Goal: Information Seeking & Learning: Learn about a topic

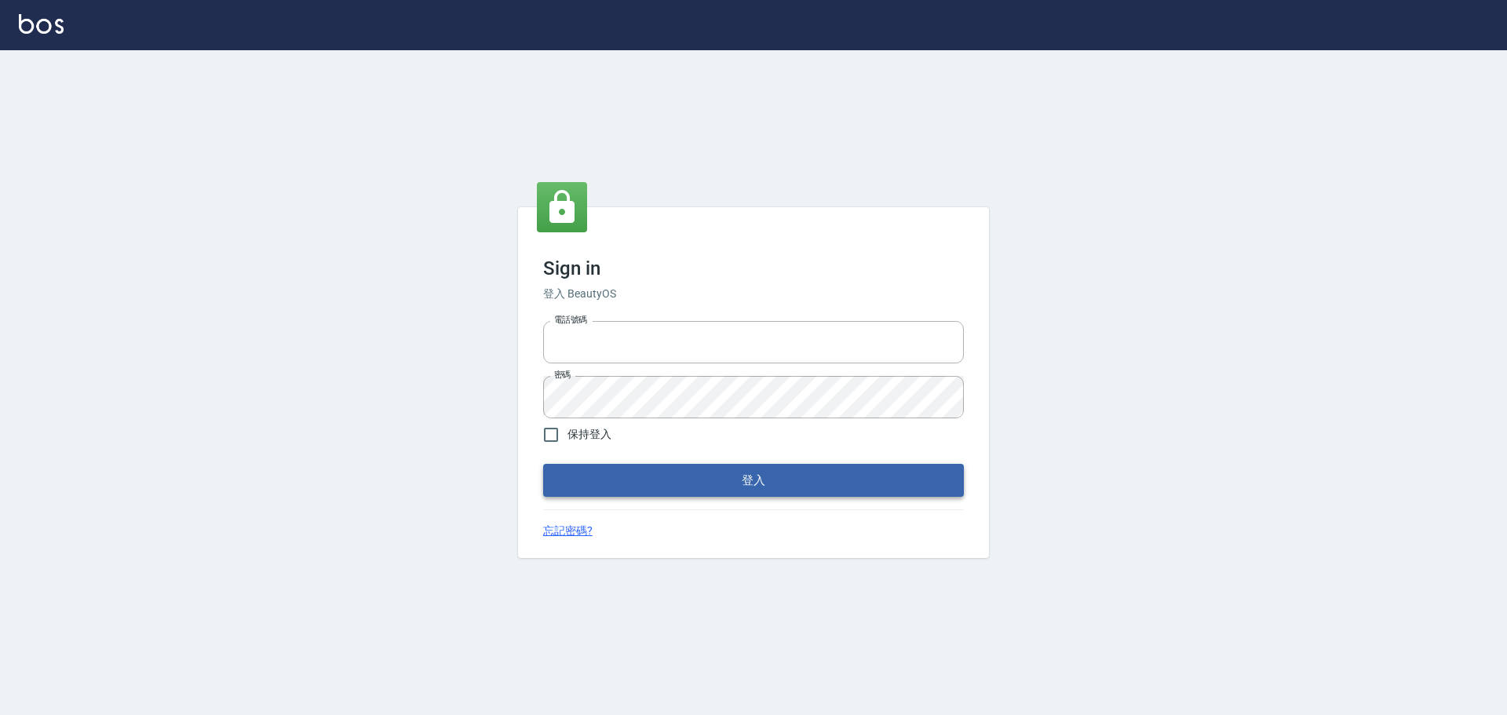
type input "9990001234567"
click at [751, 480] on button "登入" at bounding box center [753, 480] width 421 height 33
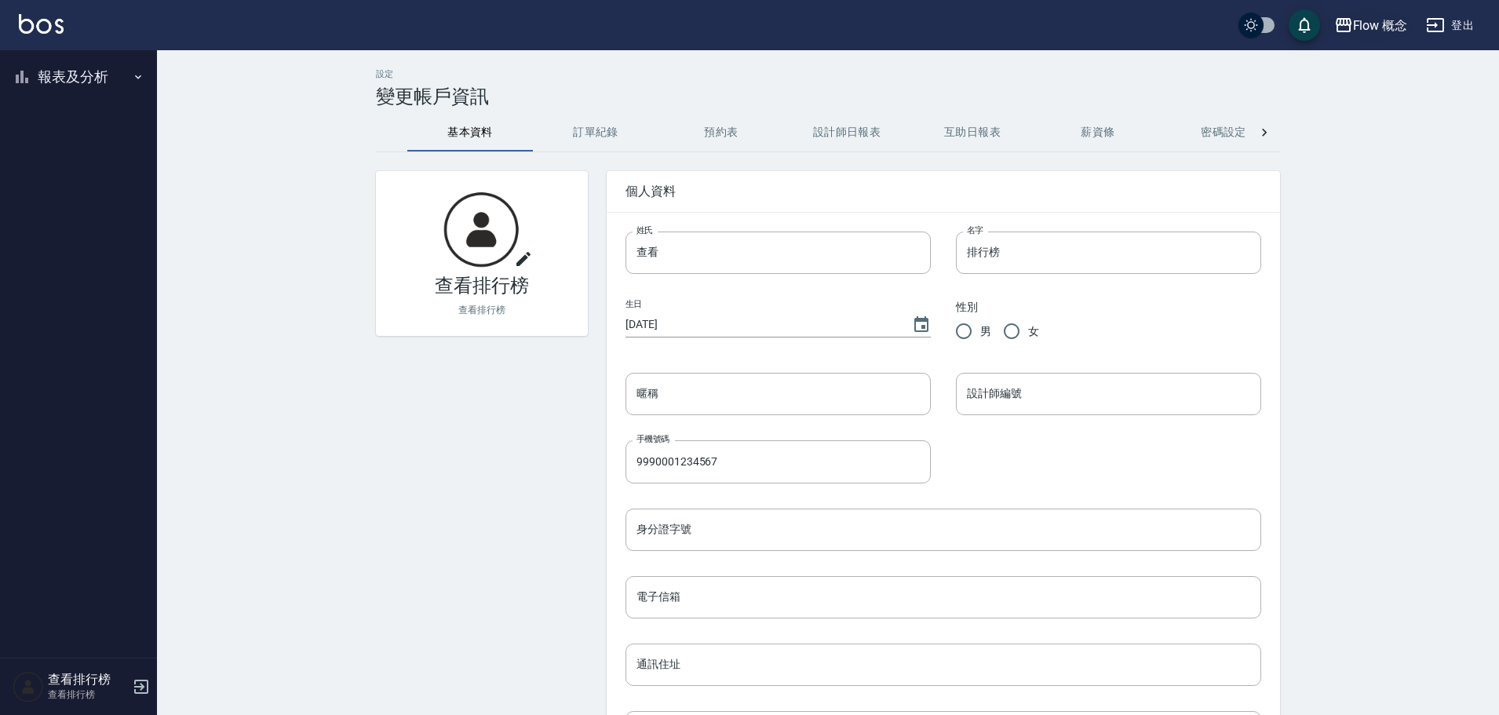
click at [1378, 28] on div "Flow 概念" at bounding box center [1380, 26] width 55 height 20
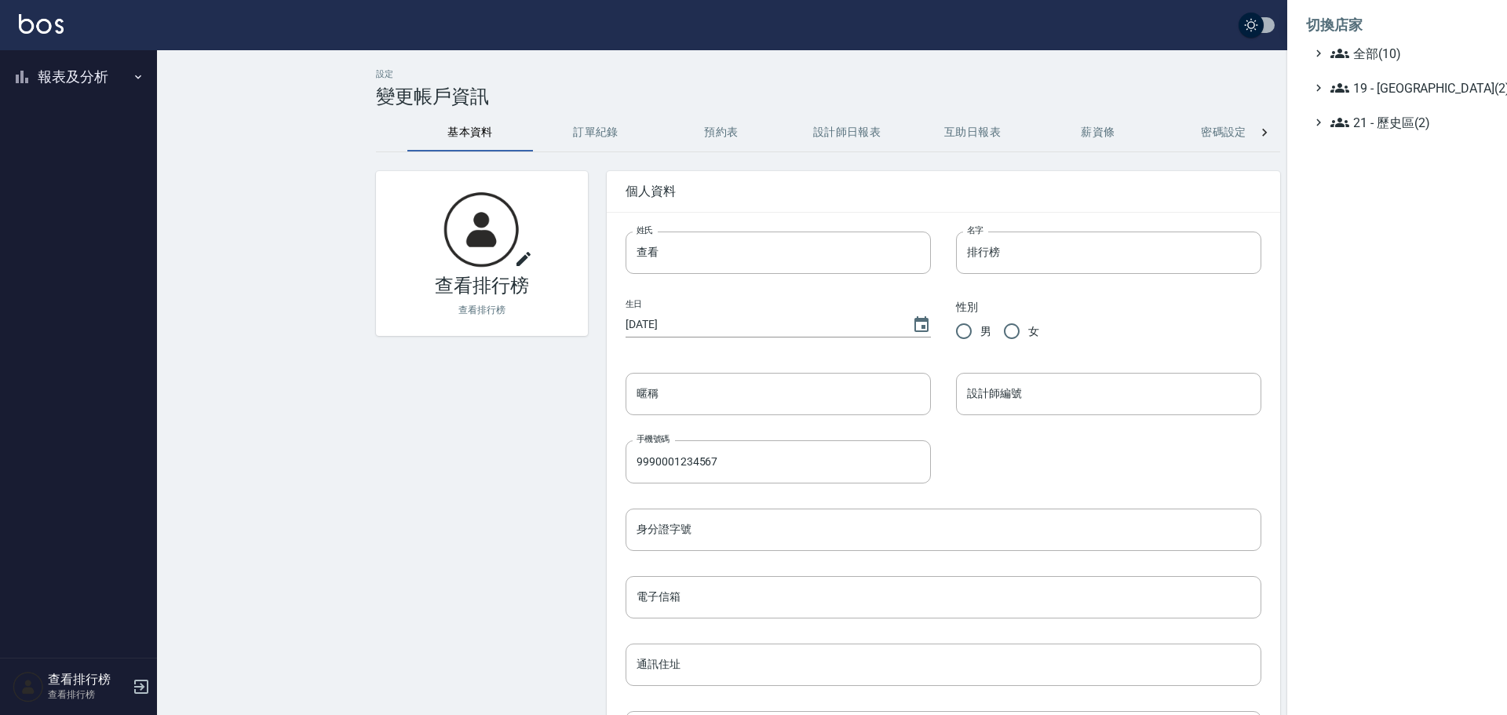
click at [1391, 100] on ul "全部(10) 19 - 新城區(2) 21 - 歷史區(2)" at bounding box center [1397, 88] width 182 height 88
click at [1394, 89] on span "19 - [GEOGRAPHIC_DATA](2)" at bounding box center [1405, 87] width 151 height 19
click at [1410, 131] on span "19.02 - ENVY(5)" at bounding box center [1414, 133] width 136 height 19
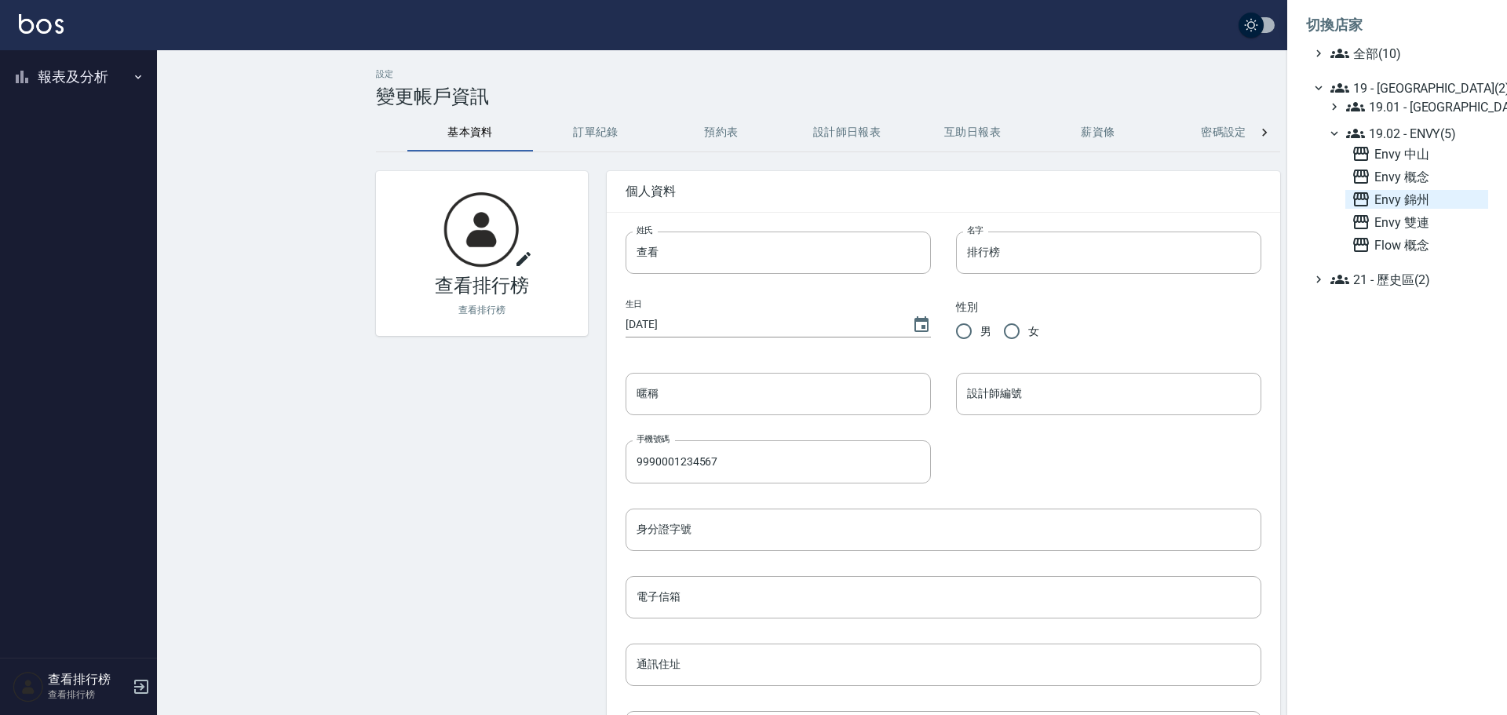
click at [1388, 202] on span "Envy 錦州" at bounding box center [1416, 199] width 130 height 19
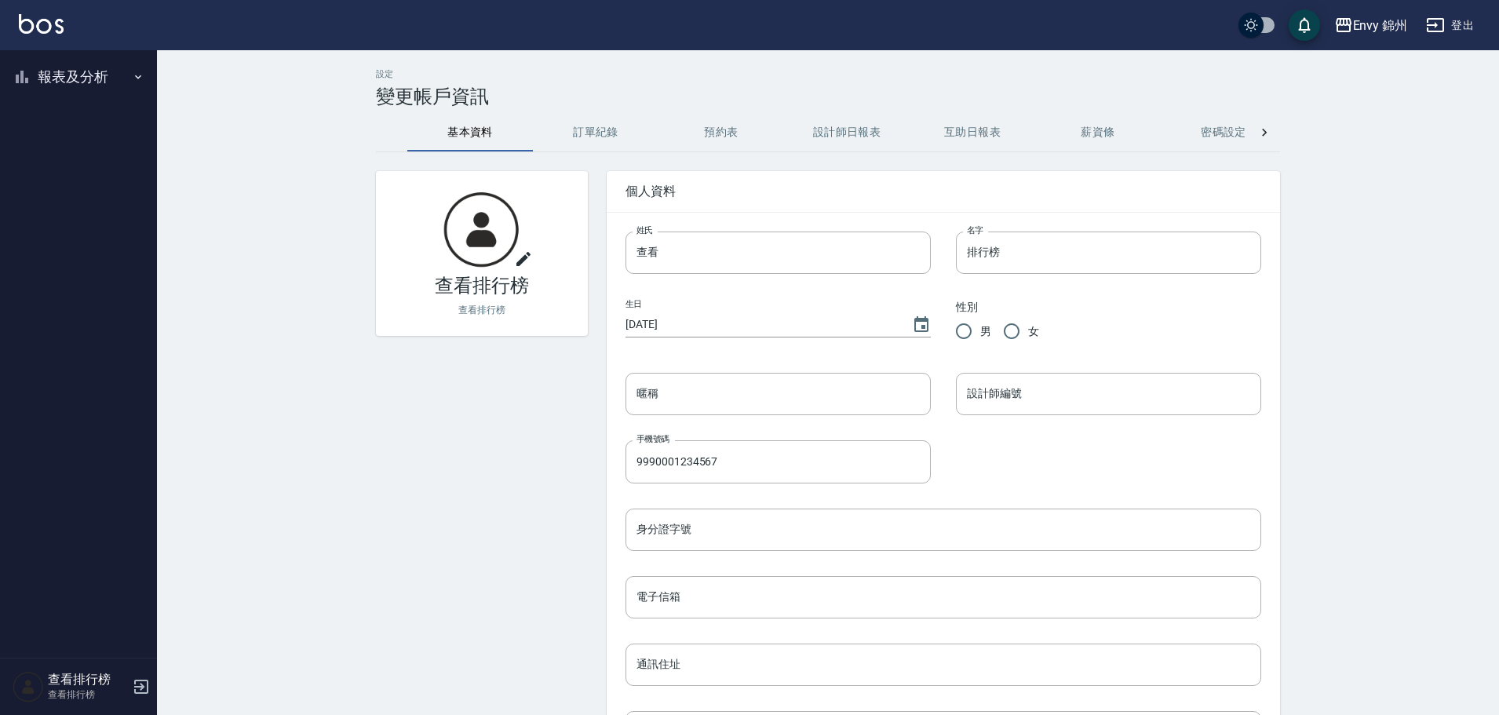
click at [58, 82] on button "報表及分析" at bounding box center [78, 77] width 144 height 41
click at [67, 160] on link "店家排行榜" at bounding box center [78, 158] width 144 height 36
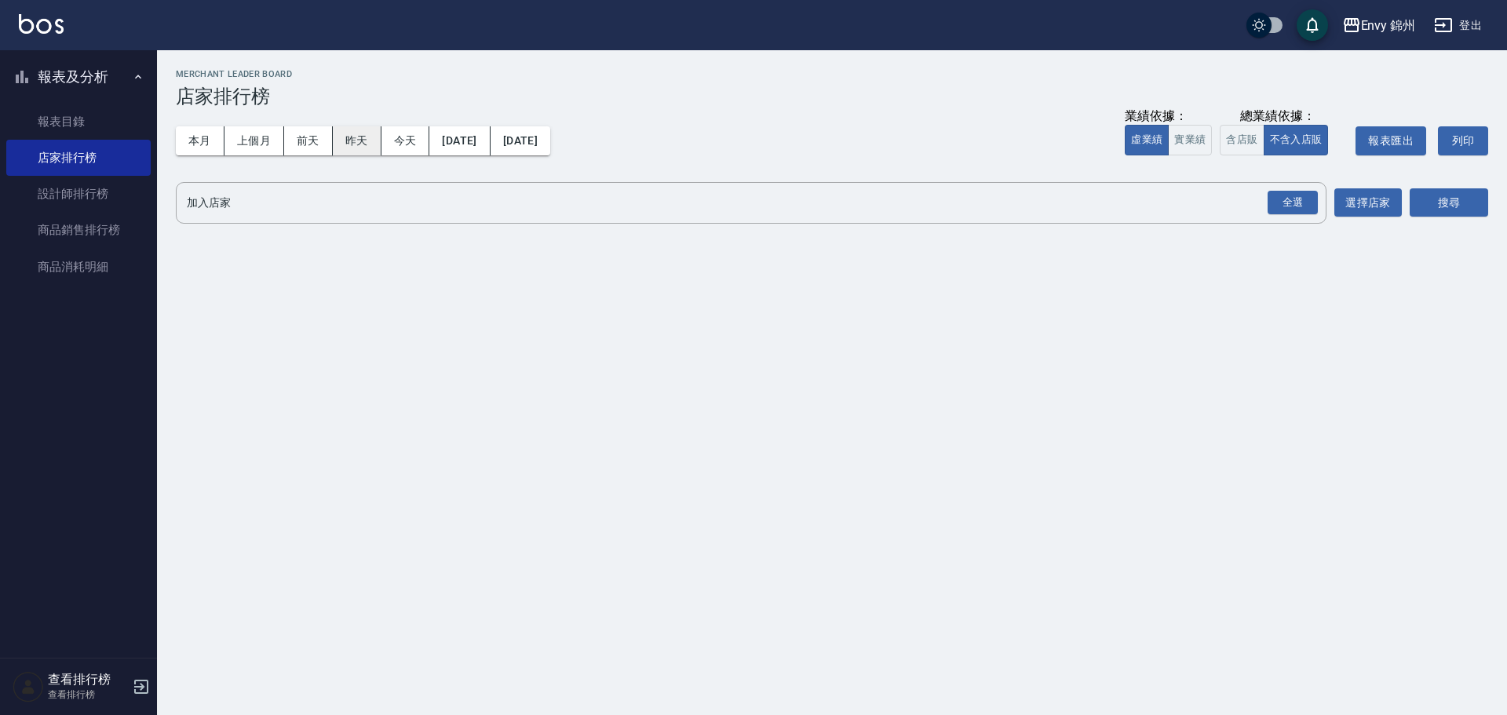
click at [376, 135] on button "昨天" at bounding box center [357, 140] width 49 height 29
click at [1282, 199] on div "全選" at bounding box center [1292, 203] width 50 height 24
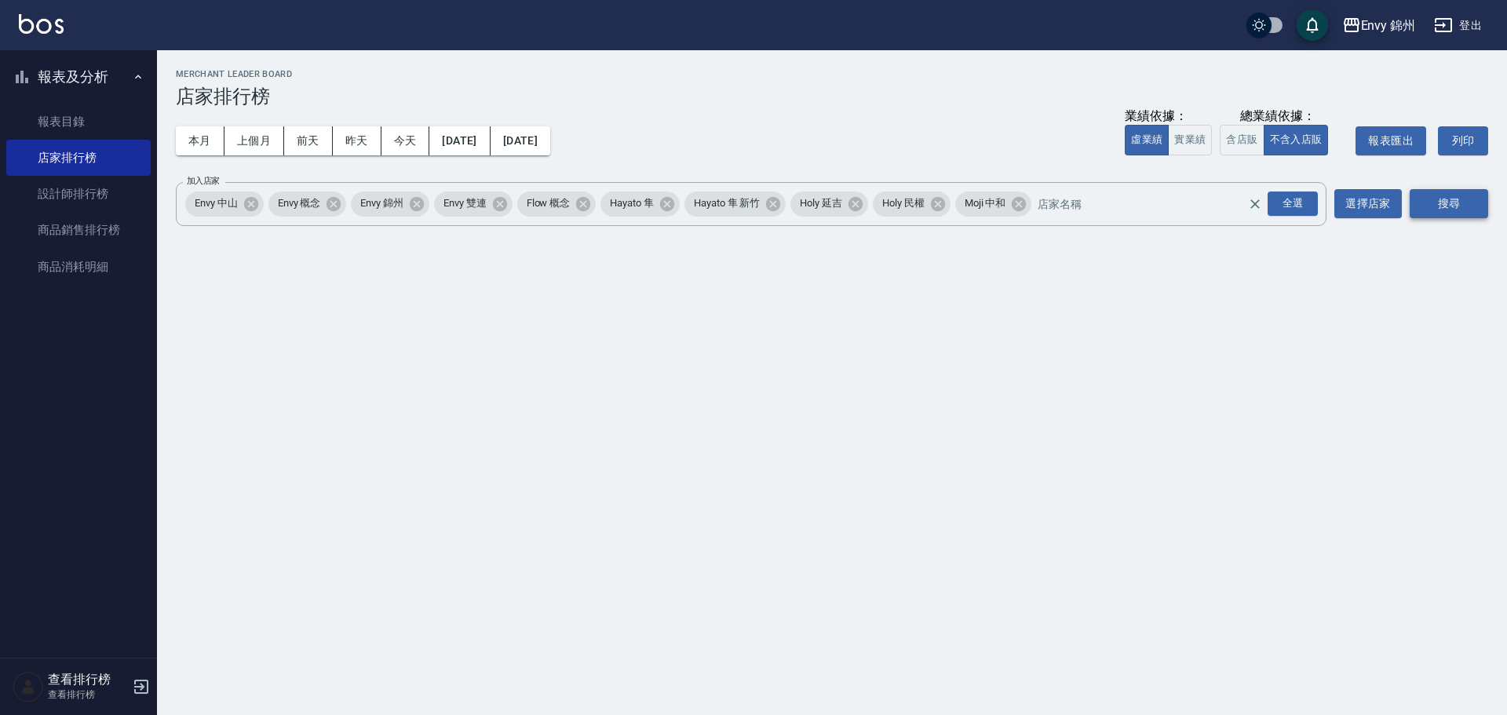
click at [1440, 209] on button "搜尋" at bounding box center [1449, 203] width 78 height 29
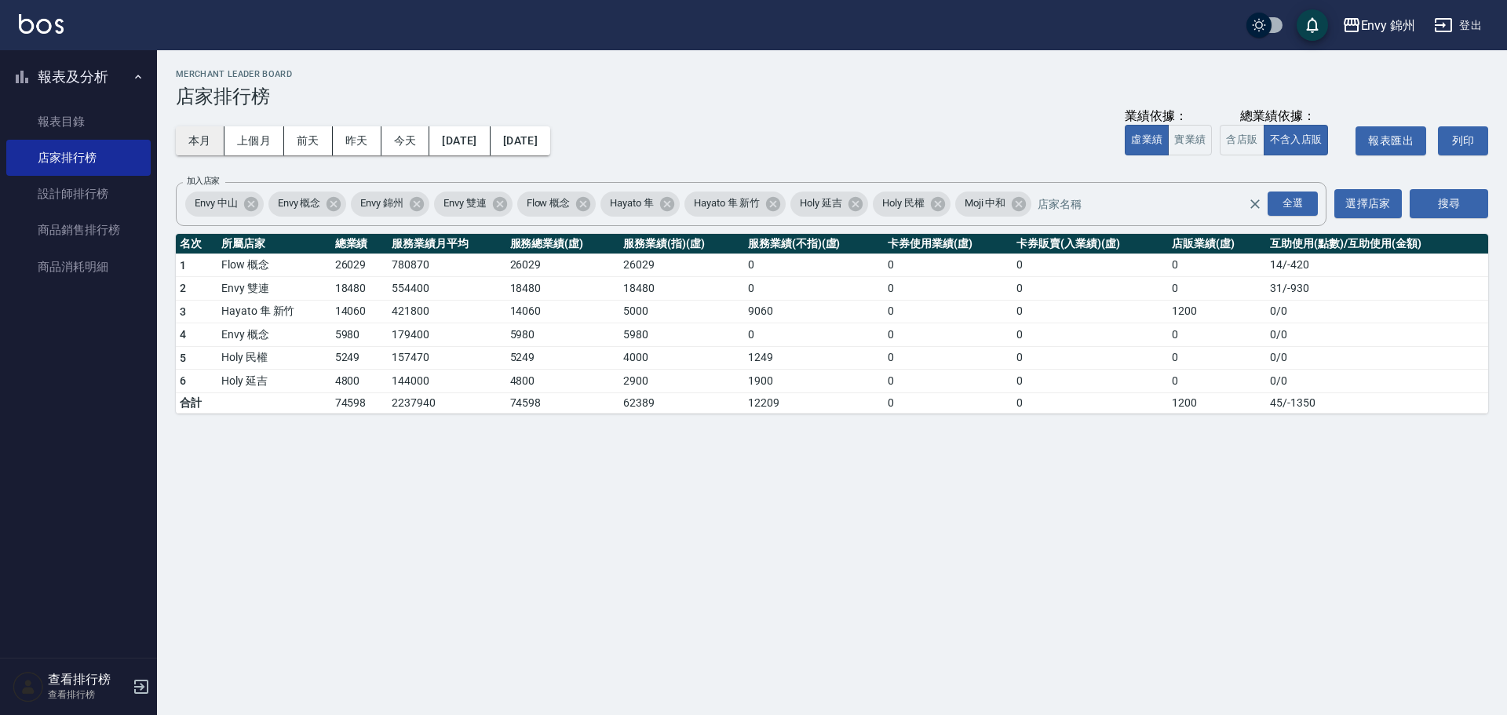
click at [189, 147] on button "本月" at bounding box center [200, 140] width 49 height 29
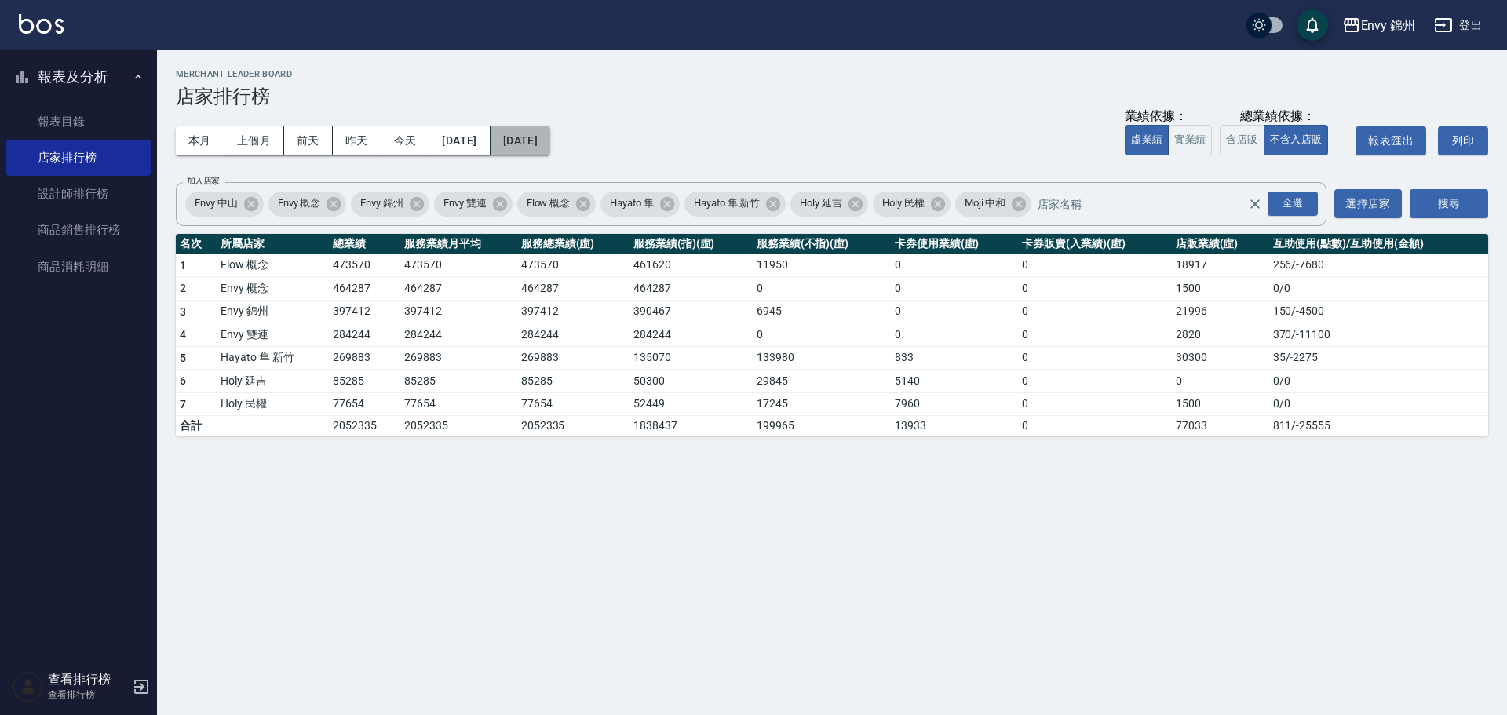
click at [550, 136] on button "2025/09/30" at bounding box center [521, 140] width 60 height 29
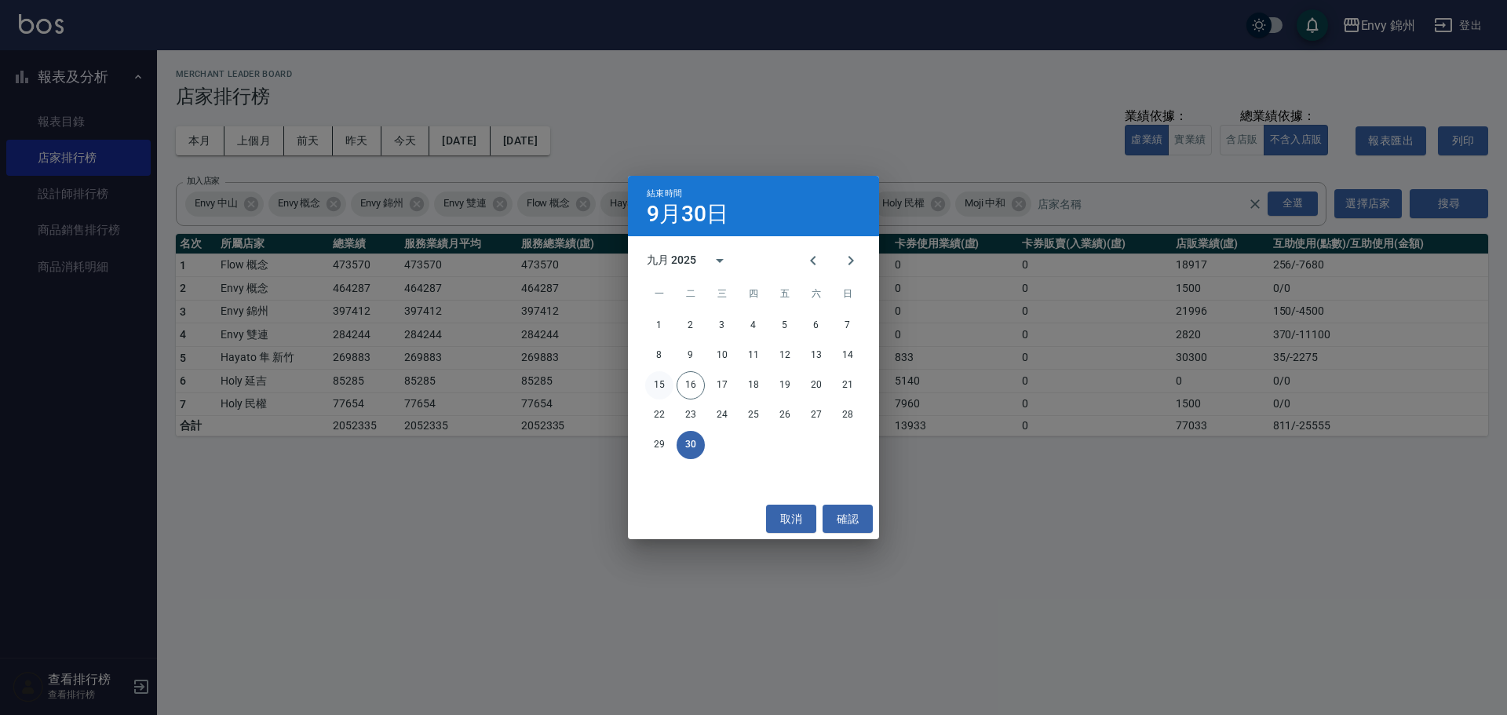
click at [666, 389] on button "15" at bounding box center [659, 385] width 28 height 28
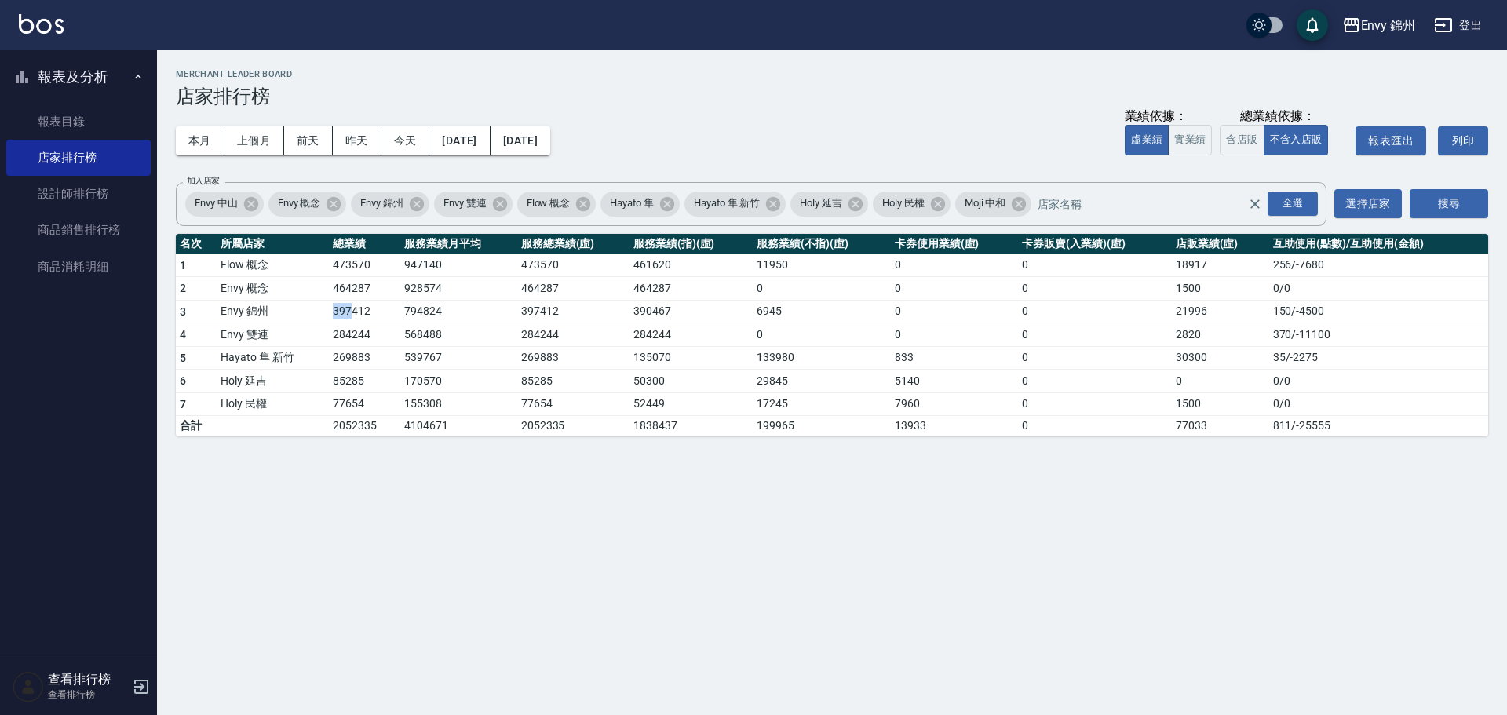
drag, startPoint x: 333, startPoint y: 312, endPoint x: 352, endPoint y: 319, distance: 20.9
click at [352, 319] on td "397412" at bounding box center [364, 312] width 71 height 24
click at [1196, 310] on tr "3 Envy 錦州 397412 794824 397412 390467 6945 0 0 21996 150 / -4500" at bounding box center [832, 312] width 1312 height 24
drag, startPoint x: 1165, startPoint y: 265, endPoint x: 1199, endPoint y: 272, distance: 34.3
click at [1200, 271] on tr "1 Flow 概念 473570 947140 473570 461620 11950 0 0 18917 256 / -7680" at bounding box center [832, 265] width 1312 height 24
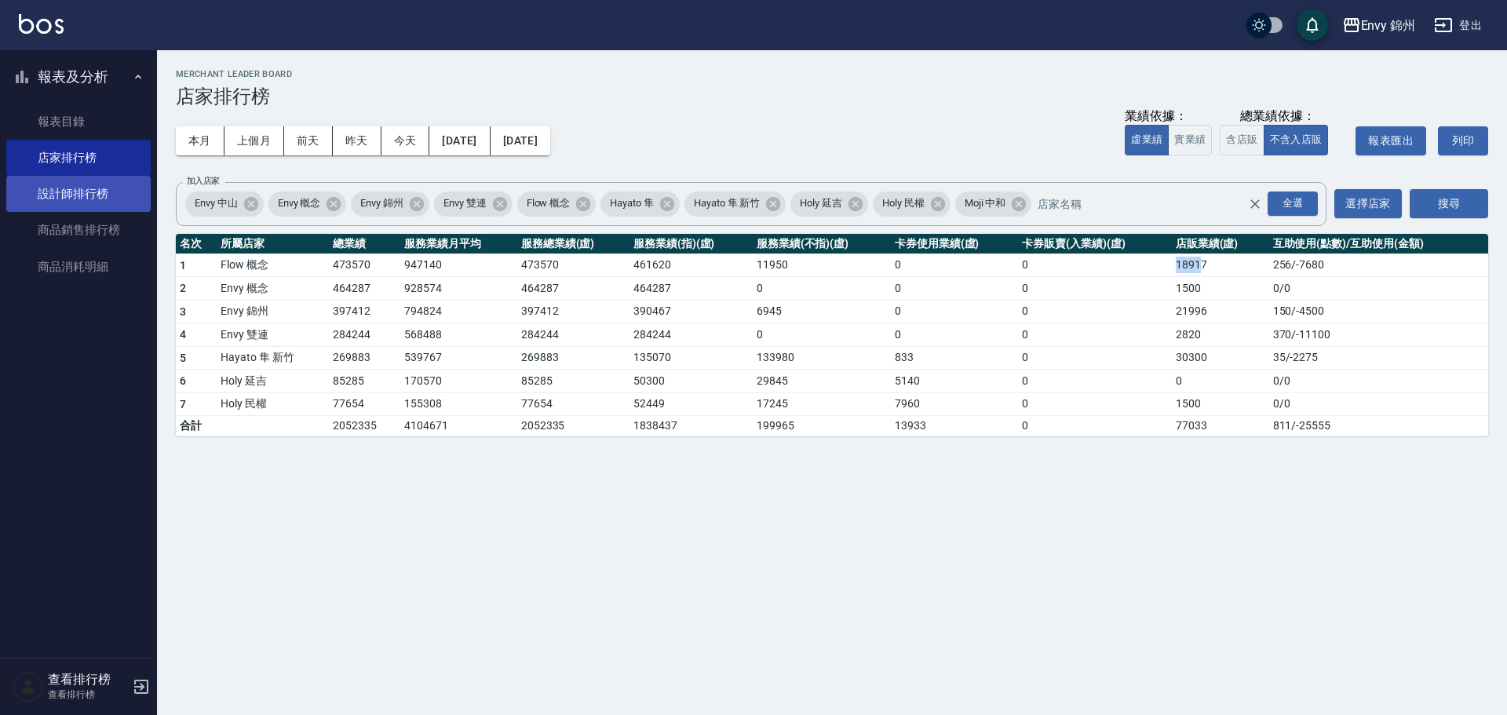
click at [77, 204] on link "設計師排行榜" at bounding box center [78, 194] width 144 height 36
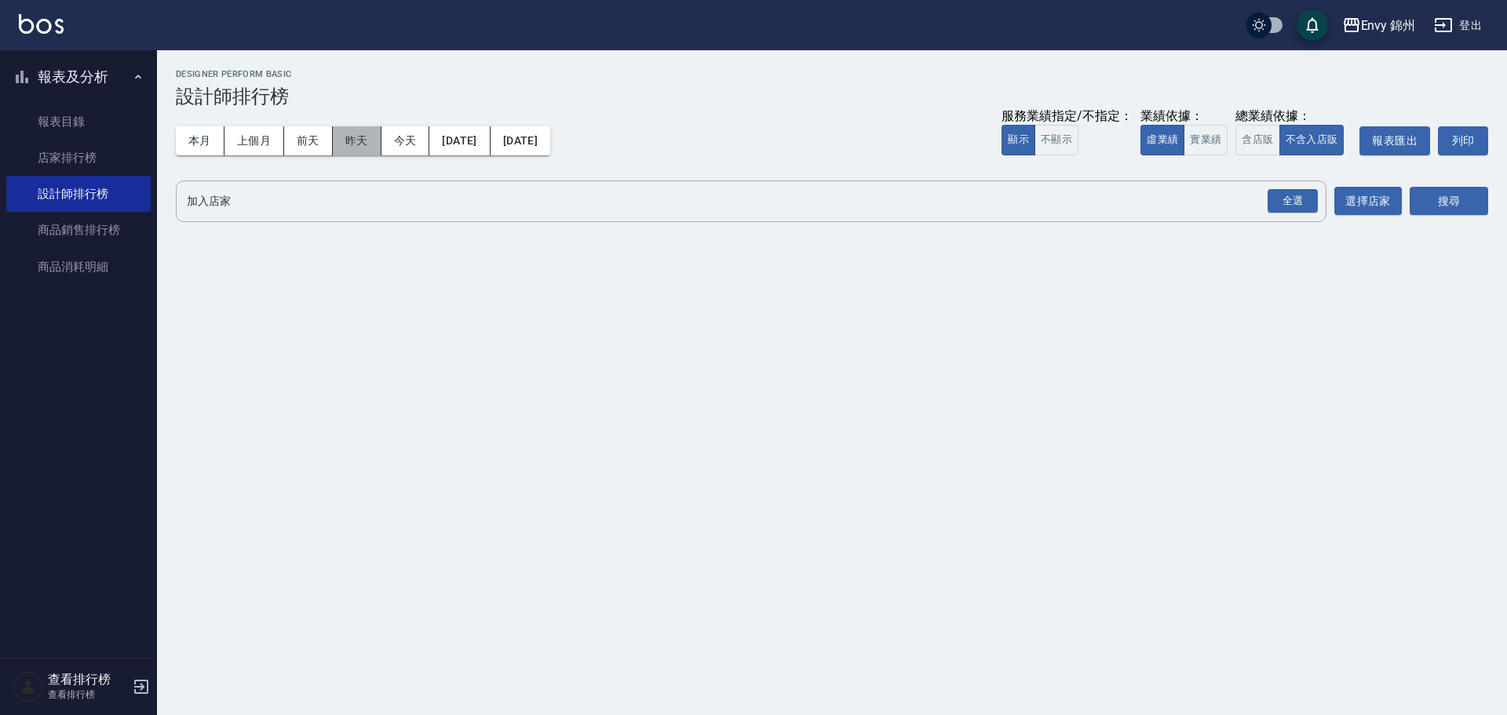
click at [374, 134] on button "昨天" at bounding box center [357, 140] width 49 height 29
click at [1295, 205] on div "全選" at bounding box center [1292, 201] width 50 height 24
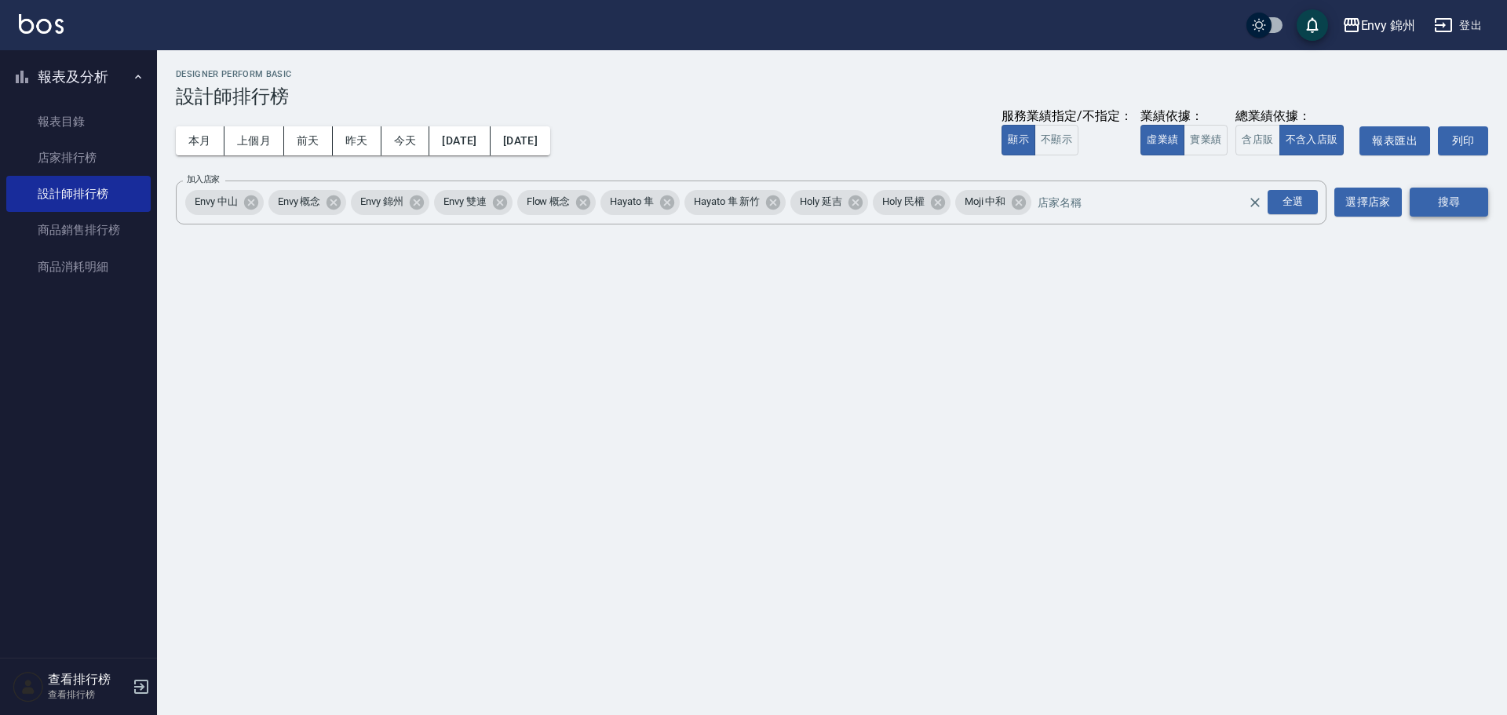
click at [1461, 196] on button "搜尋" at bounding box center [1449, 202] width 78 height 29
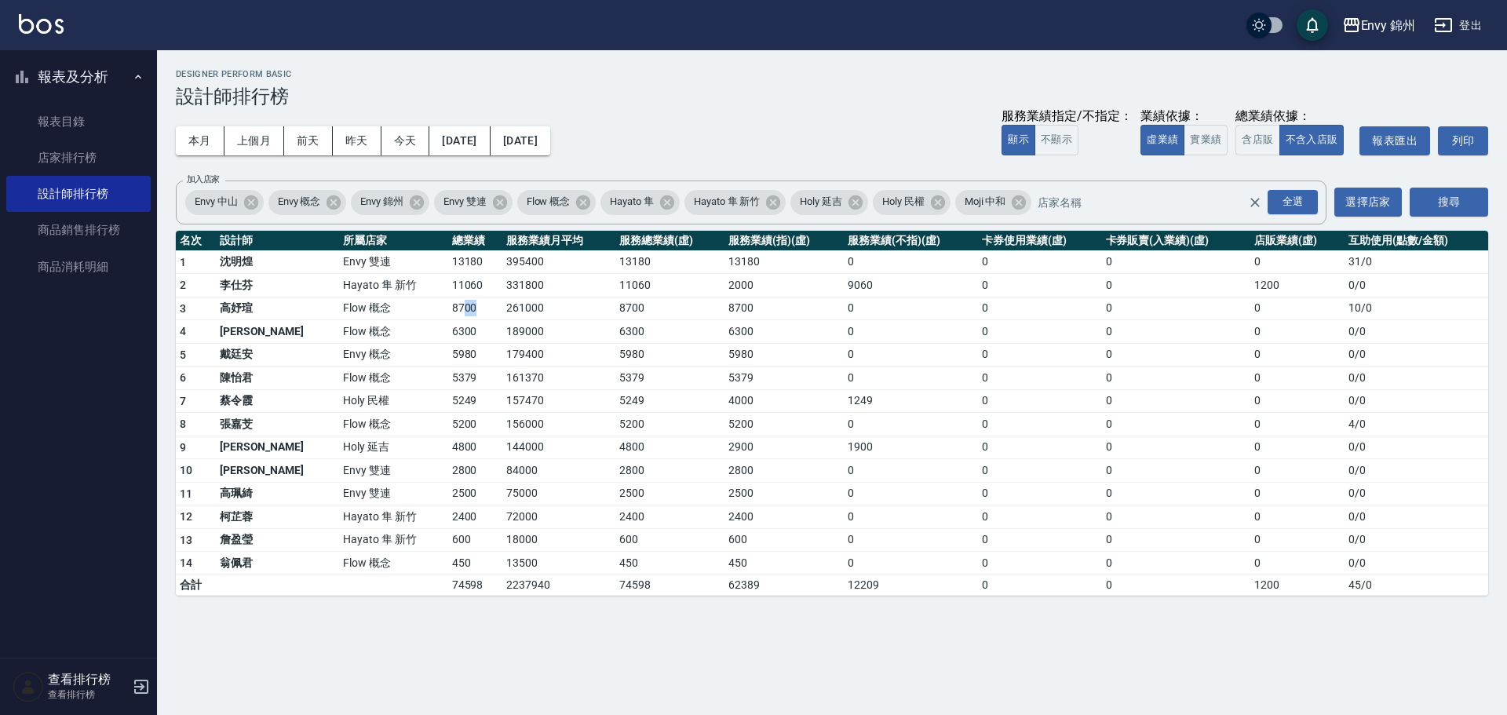
drag, startPoint x: 405, startPoint y: 306, endPoint x: 428, endPoint y: 312, distance: 23.6
click at [448, 312] on td "8700" at bounding box center [475, 309] width 54 height 24
drag, startPoint x: 407, startPoint y: 332, endPoint x: 425, endPoint y: 337, distance: 18.9
click at [448, 337] on td "6300" at bounding box center [475, 332] width 54 height 24
drag, startPoint x: 395, startPoint y: 380, endPoint x: 412, endPoint y: 385, distance: 17.9
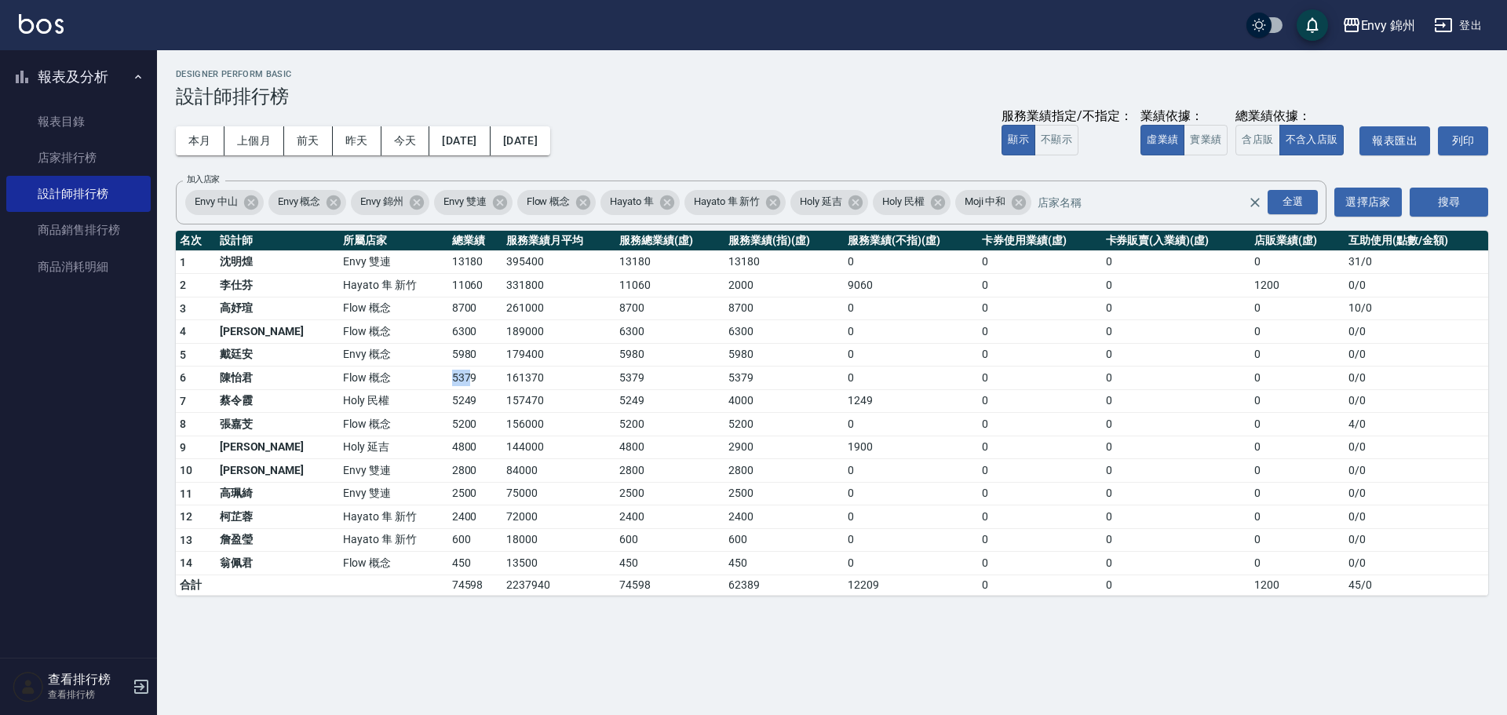
click at [448, 385] on td "5379" at bounding box center [475, 379] width 54 height 24
drag, startPoint x: 203, startPoint y: 146, endPoint x: 228, endPoint y: 143, distance: 24.5
click at [203, 146] on button "本月" at bounding box center [200, 140] width 49 height 29
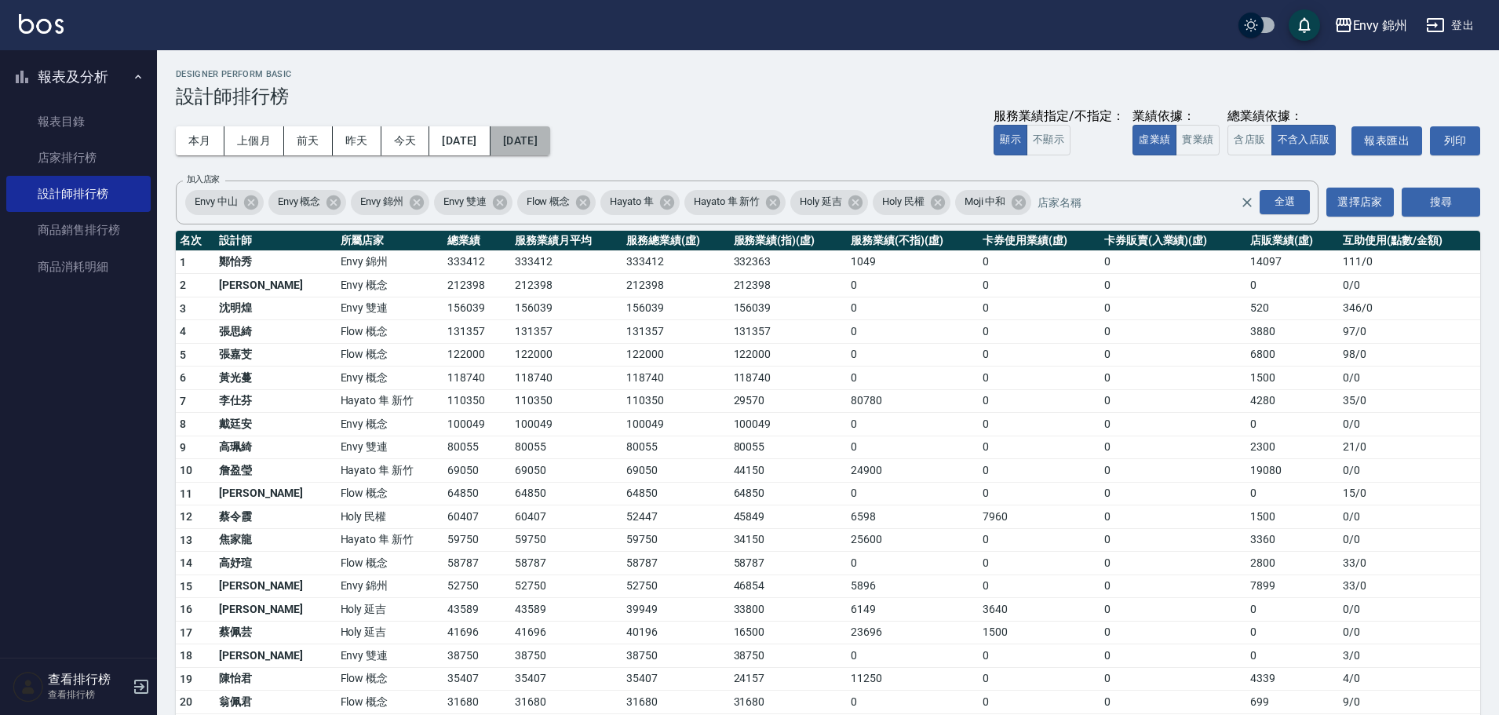
click at [550, 143] on button "2025/09/30" at bounding box center [521, 140] width 60 height 29
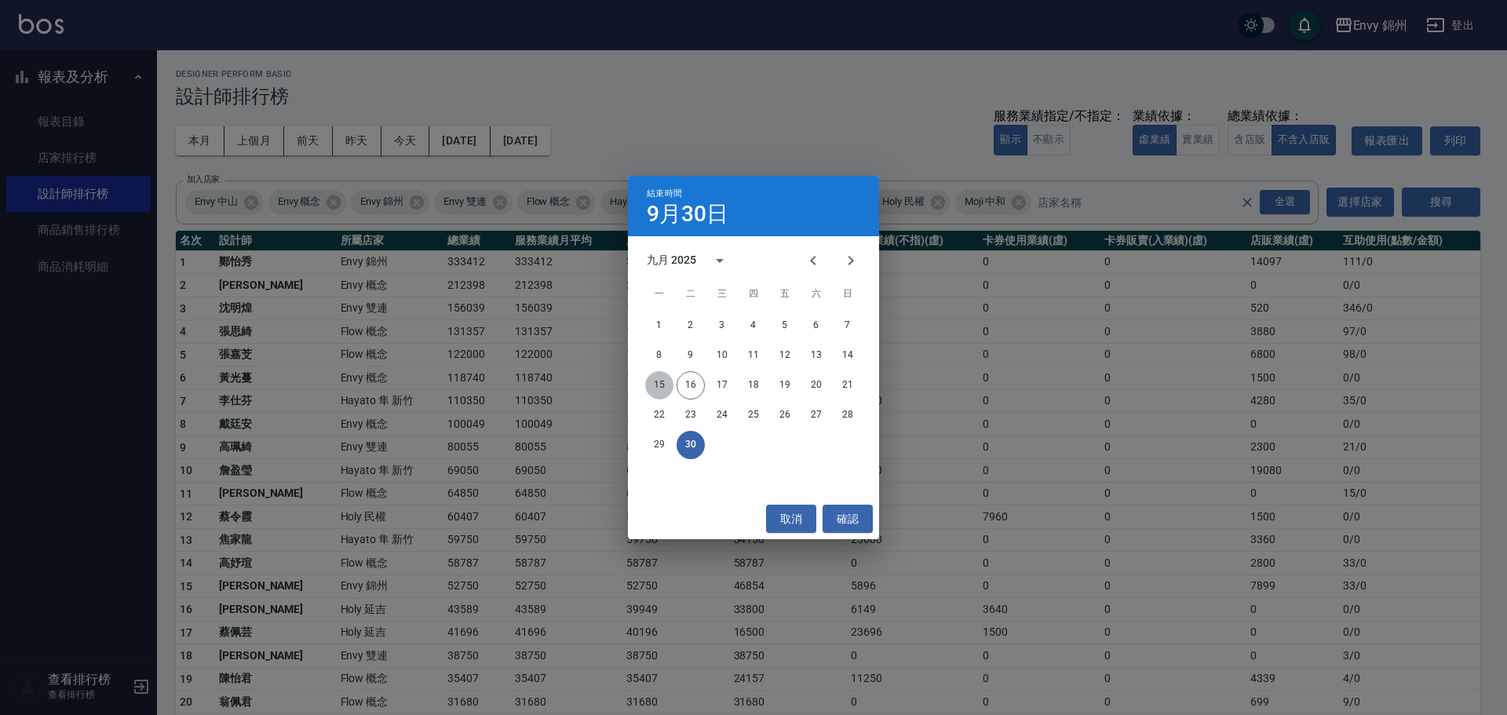
click at [654, 385] on button "15" at bounding box center [659, 385] width 28 height 28
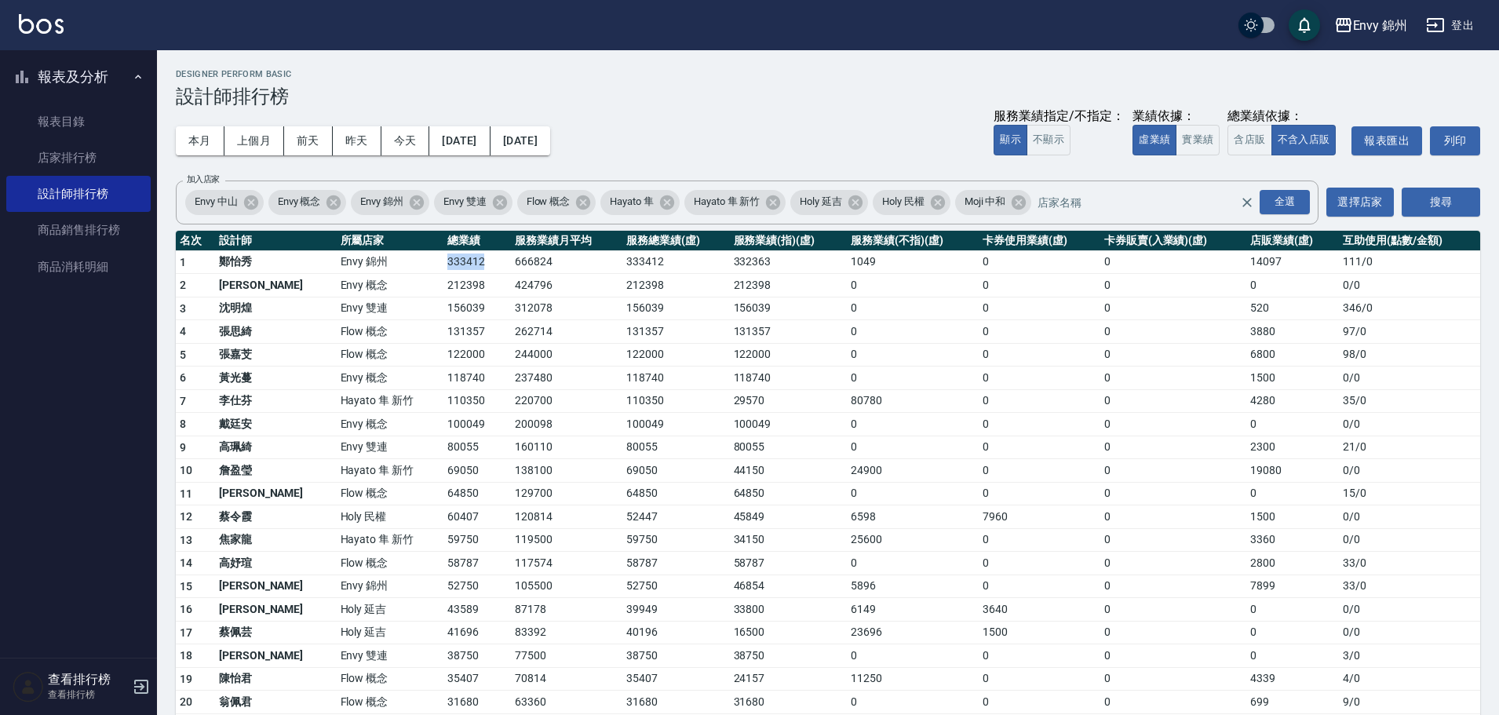
drag, startPoint x: 378, startPoint y: 261, endPoint x: 446, endPoint y: 275, distance: 69.7
click at [440, 274] on tbody "1 鄭怡秀 Envy 錦州 333412 666824 333412 332363 1049 0 0 14097 111 / 0 2 王文嘉 Envy 概念 …" at bounding box center [828, 607] width 1304 height 715
click at [443, 334] on td "131357" at bounding box center [476, 332] width 67 height 24
click at [622, 330] on td "131357" at bounding box center [675, 332] width 107 height 24
drag, startPoint x: 1129, startPoint y: 607, endPoint x: 1136, endPoint y: 599, distance: 10.6
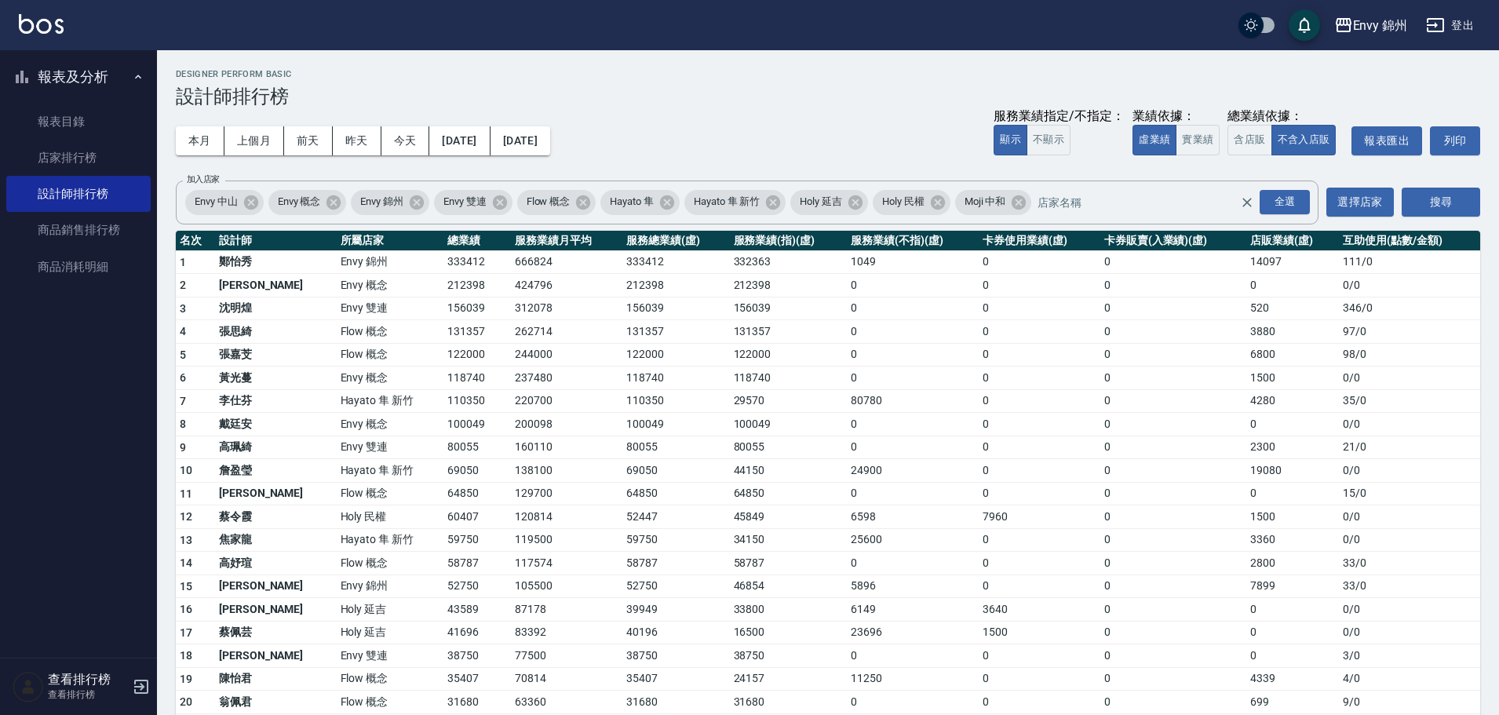
click at [1131, 602] on td "0" at bounding box center [1173, 610] width 146 height 24
click at [648, 386] on tbody "1 鄭怡秀 Envy 錦州 333412 666824 333412 332363 1049 0 0 14097 111 / 0 2 王文嘉 Envy 概念 …" at bounding box center [828, 607] width 1304 height 715
click at [250, 144] on button "上個月" at bounding box center [254, 140] width 60 height 29
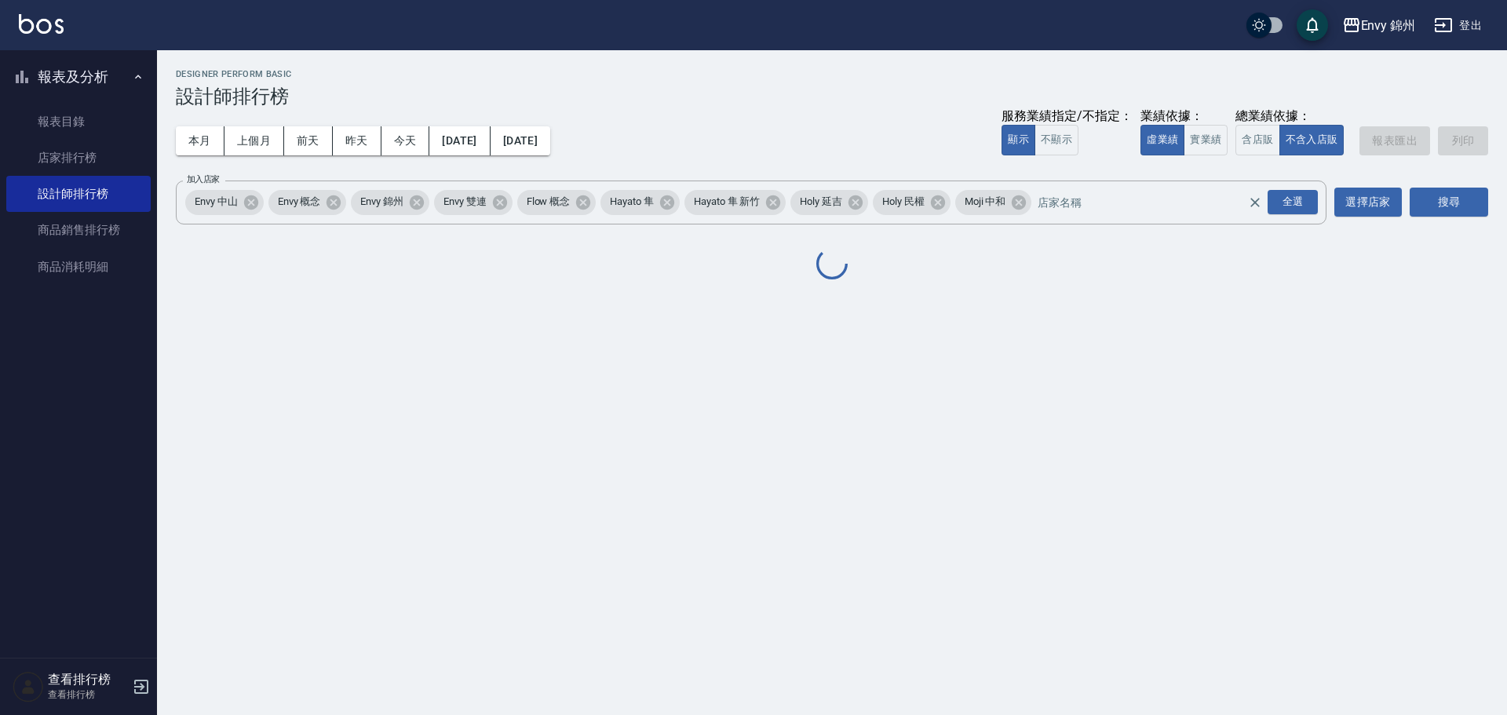
click at [574, 156] on div "本月 上個月 前天 昨天 今天 2025/08/01 2025/08/31 服務業績指定/不指定： 顯示 不顯示 業績依據： 虛業績 實業績 總業績依據： 含…" at bounding box center [832, 141] width 1312 height 67
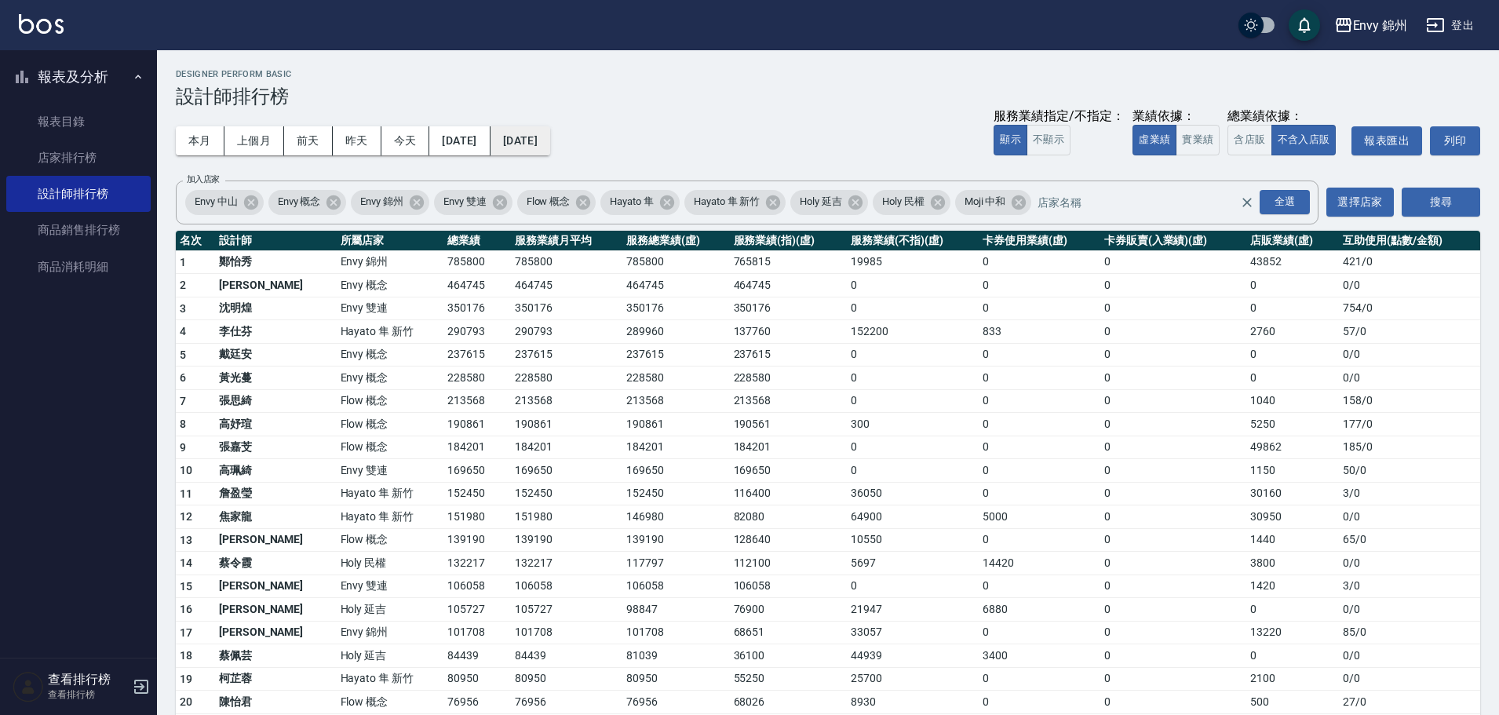
click at [550, 148] on button "2025/08/31" at bounding box center [521, 140] width 60 height 29
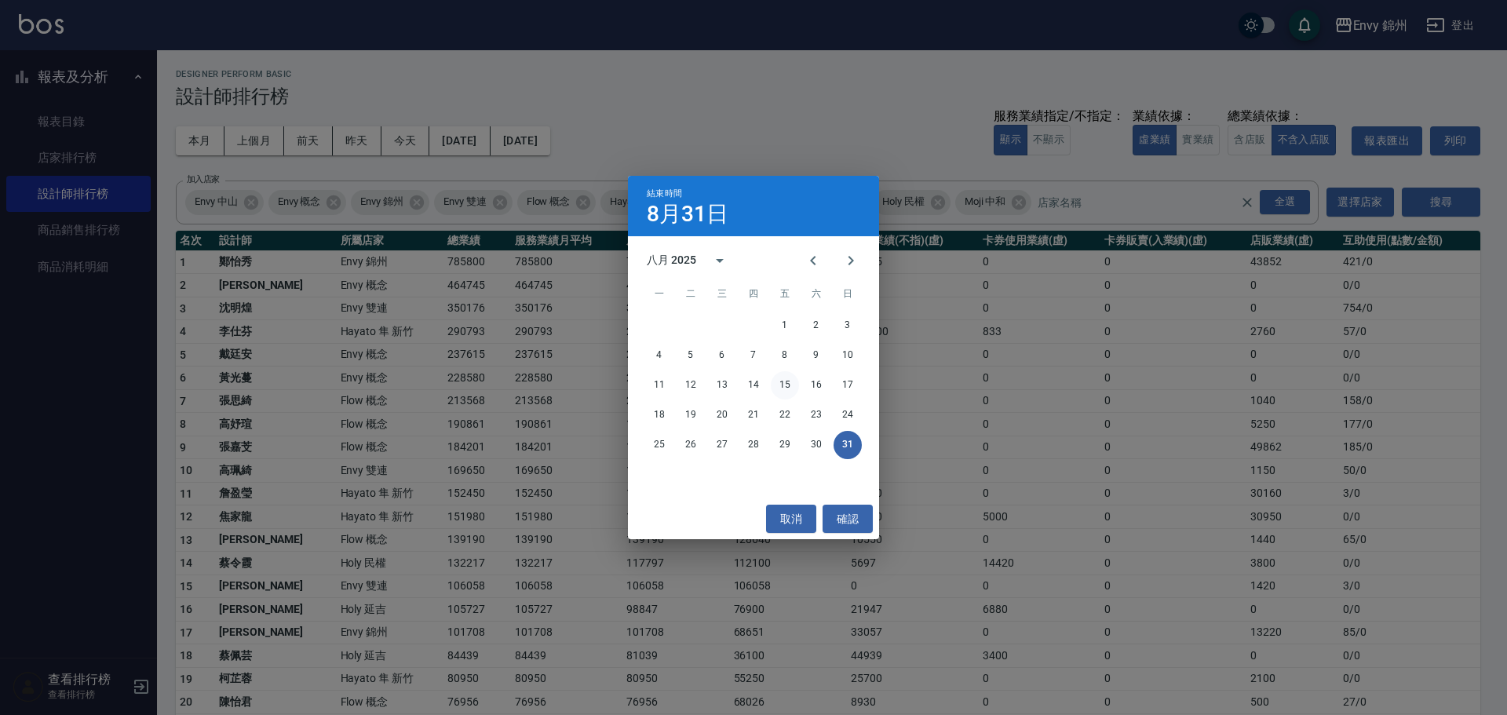
click at [786, 385] on button "15" at bounding box center [785, 385] width 28 height 28
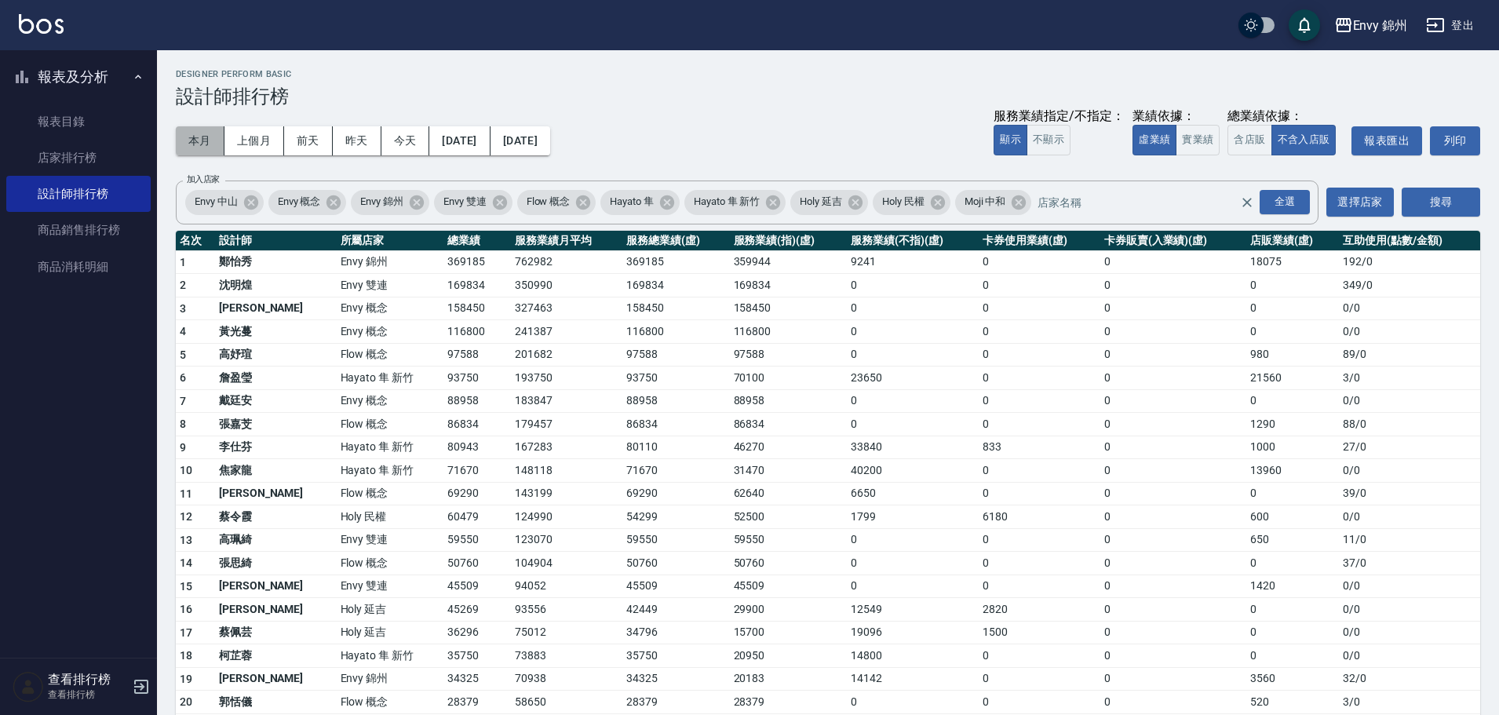
click at [199, 141] on button "本月" at bounding box center [200, 140] width 49 height 29
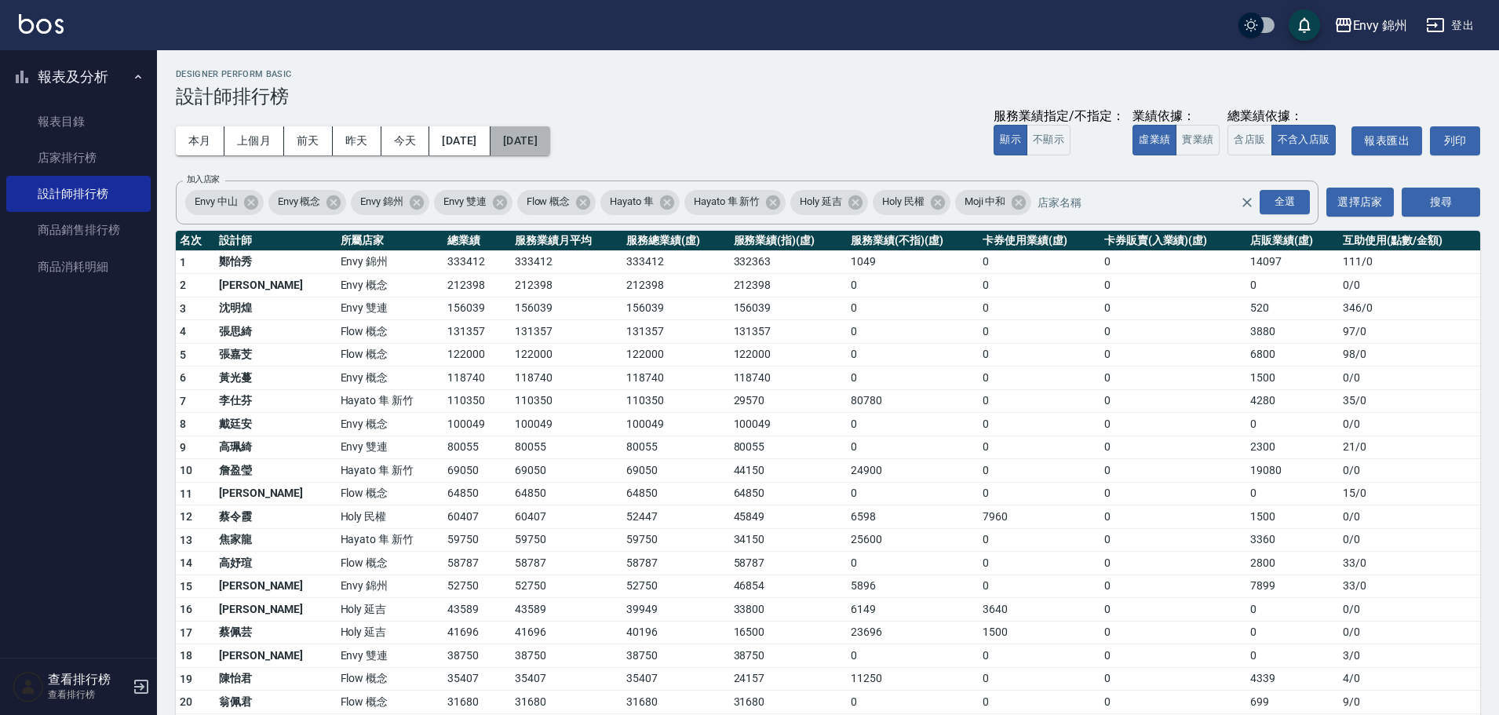
click at [550, 129] on button "2025/09/30" at bounding box center [521, 140] width 60 height 29
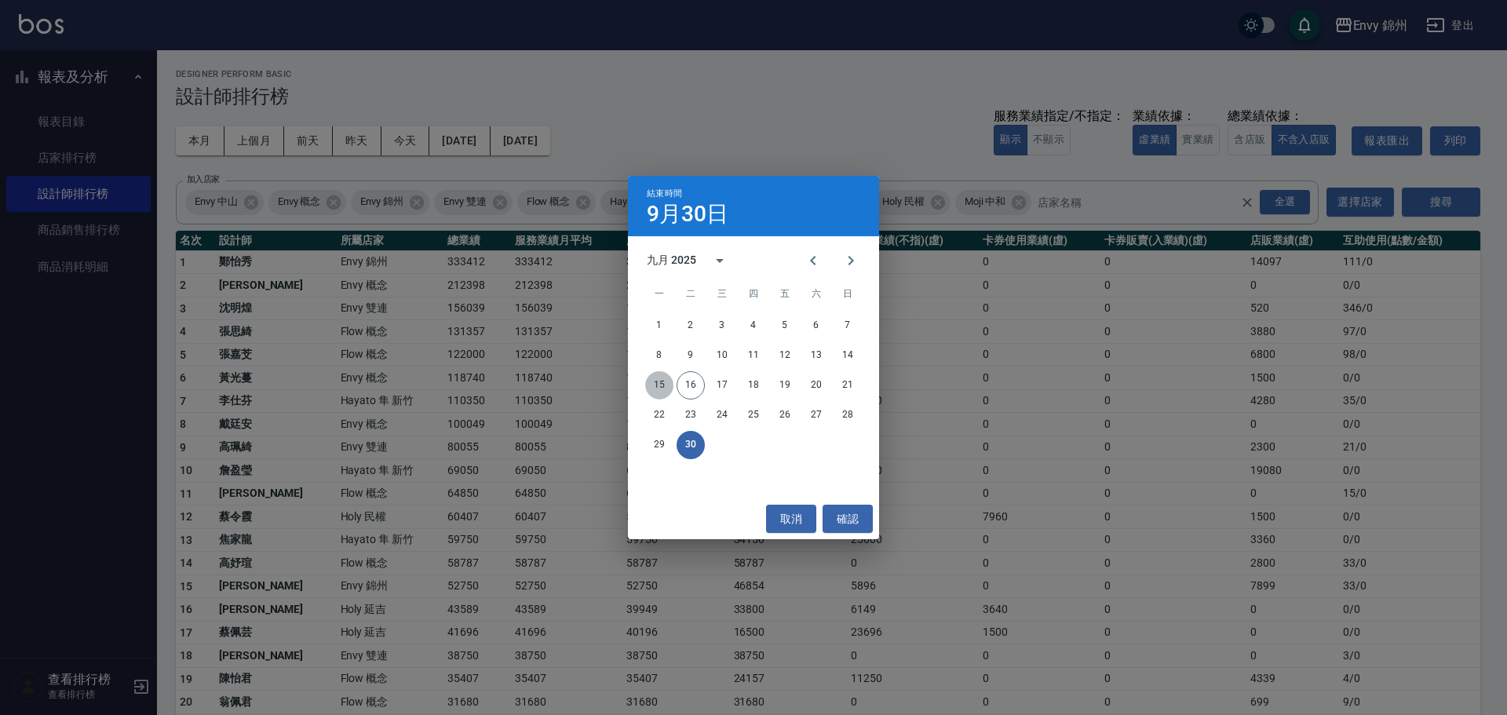
click at [651, 385] on button "15" at bounding box center [659, 385] width 28 height 28
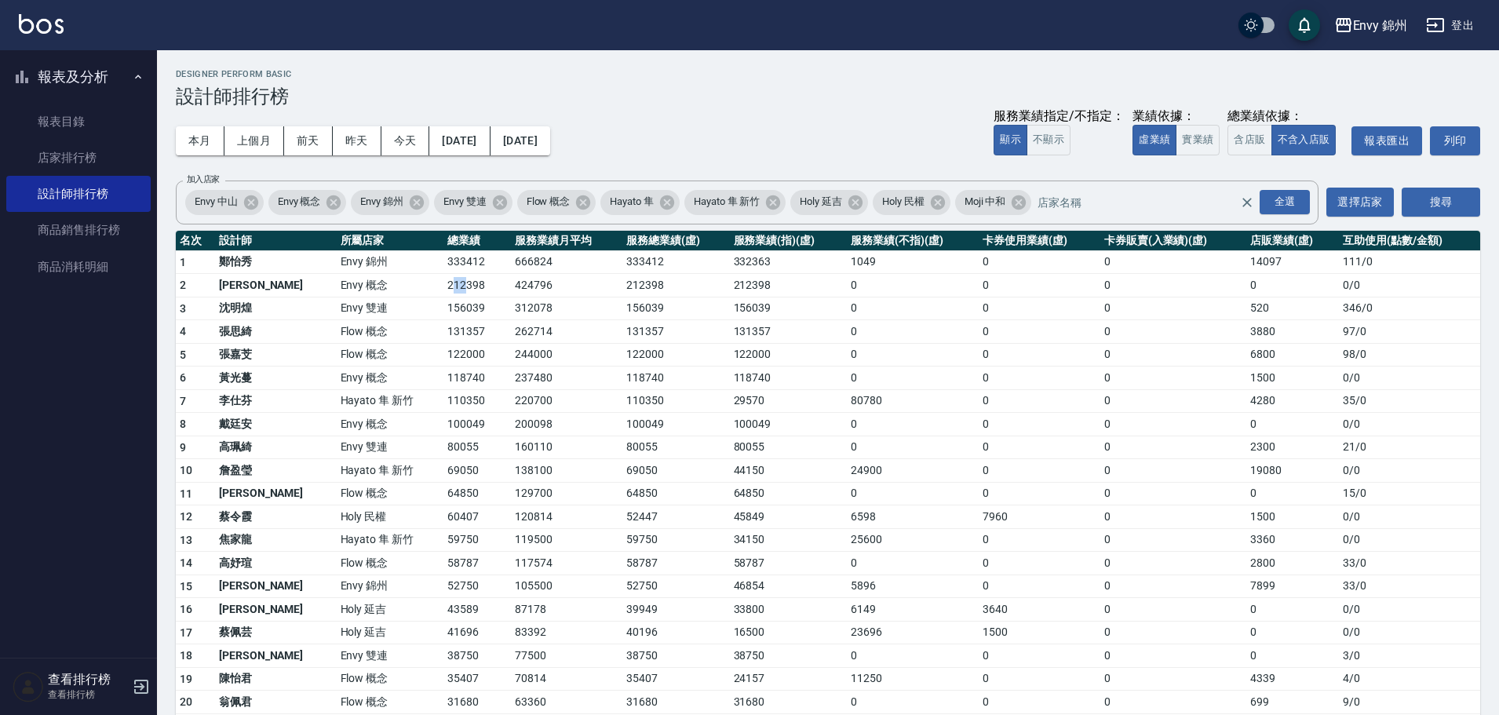
drag, startPoint x: 403, startPoint y: 274, endPoint x: 413, endPoint y: 279, distance: 10.5
click at [443, 279] on td "212398" at bounding box center [476, 286] width 67 height 24
click at [646, 352] on td "122000" at bounding box center [675, 355] width 107 height 24
click at [443, 402] on td "110350" at bounding box center [476, 401] width 67 height 24
drag, startPoint x: 373, startPoint y: 253, endPoint x: 405, endPoint y: 256, distance: 32.3
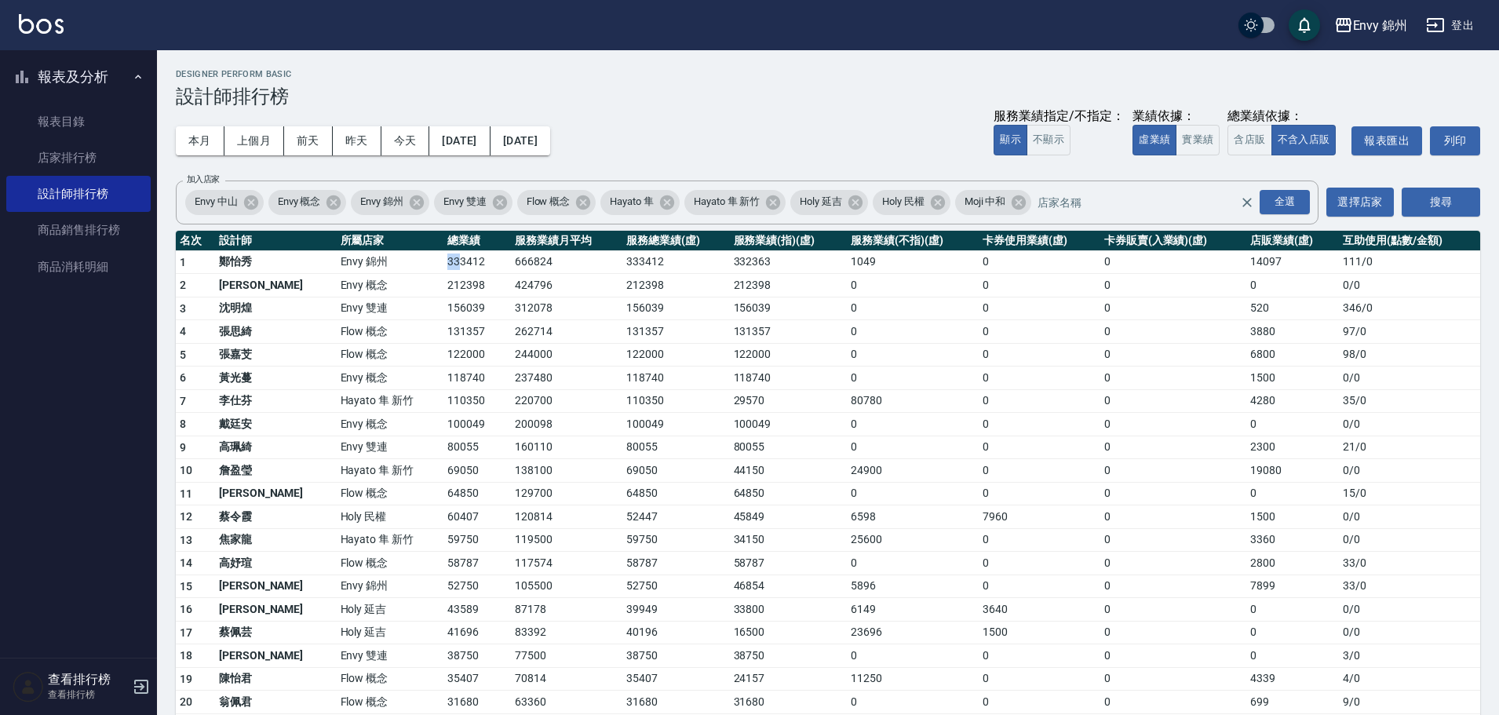
click at [405, 256] on tr "1 鄭怡秀 Envy 錦州 333412 666824 333412 332363 1049 0 0 14097 111 / 0" at bounding box center [828, 262] width 1304 height 24
drag, startPoint x: 333, startPoint y: 585, endPoint x: 549, endPoint y: 594, distance: 216.0
click at [549, 594] on tr "15 潘昀廷 Envy 錦州 52750 105500 52750 46854 5896 0 0 7899 33 / 0" at bounding box center [828, 586] width 1304 height 24
click at [847, 583] on td "5896" at bounding box center [913, 586] width 132 height 24
click at [60, 163] on link "店家排行榜" at bounding box center [78, 158] width 144 height 36
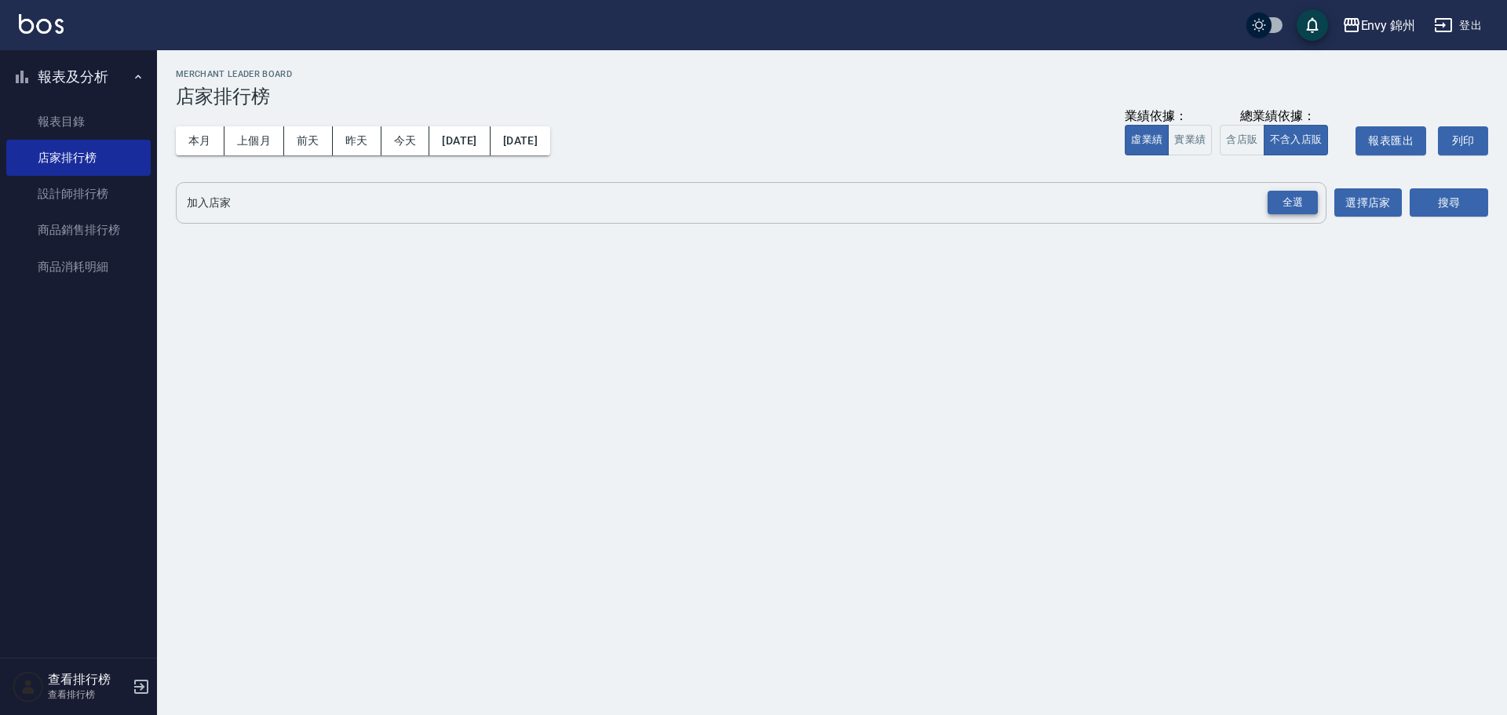
click at [1300, 195] on div "全選" at bounding box center [1292, 203] width 50 height 24
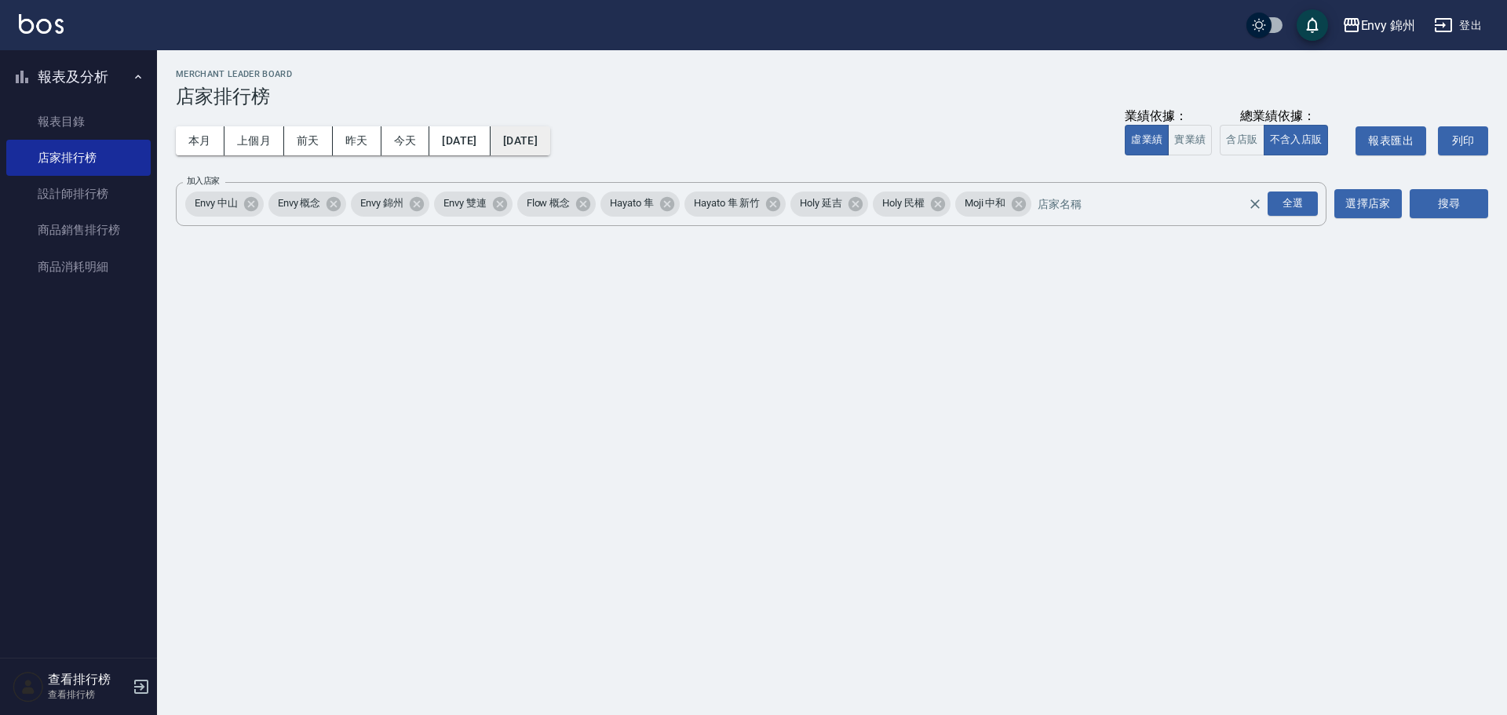
click at [550, 132] on button "[DATE]" at bounding box center [521, 140] width 60 height 29
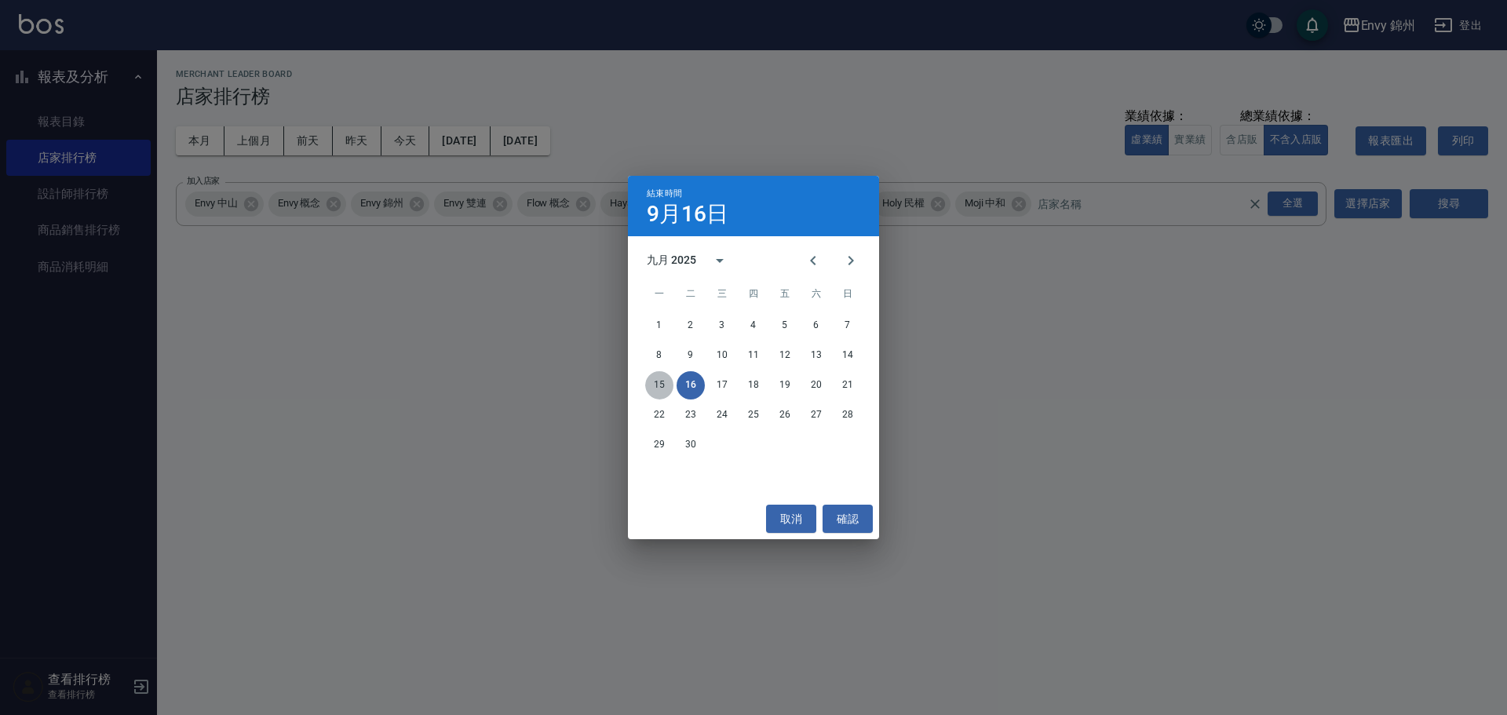
click at [651, 390] on button "15" at bounding box center [659, 385] width 28 height 28
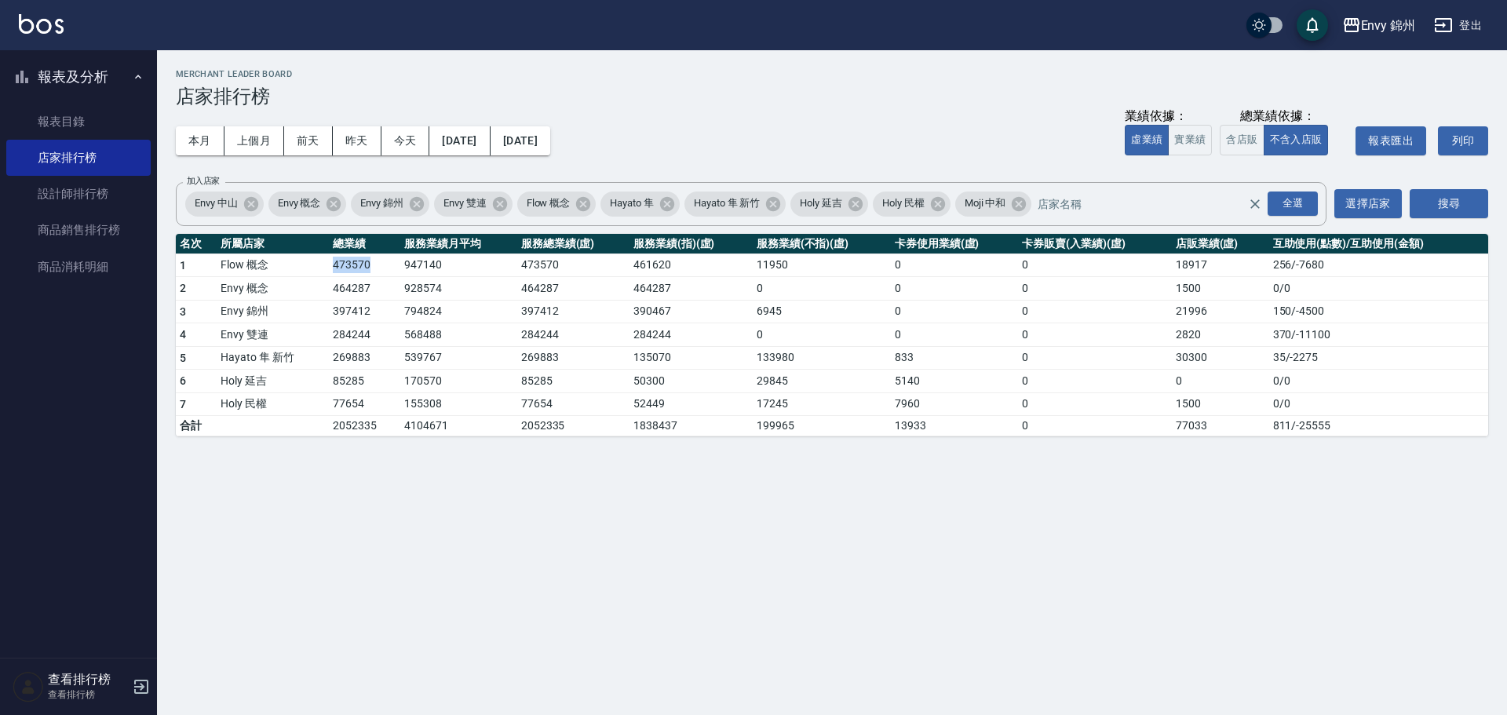
drag, startPoint x: 304, startPoint y: 261, endPoint x: 377, endPoint y: 268, distance: 73.3
click at [377, 268] on tr "1 Flow 概念 473570 947140 473570 461620 11950 0 0 18917 256 / -7680" at bounding box center [832, 265] width 1312 height 24
drag, startPoint x: 319, startPoint y: 290, endPoint x: 399, endPoint y: 303, distance: 81.9
click at [399, 303] on tbody "1 Flow 概念 473570 947140 473570 461620 11950 0 0 18917 256 / -7680 2 Envy 概念 464…" at bounding box center [832, 344] width 1312 height 183
click at [360, 309] on td "397412" at bounding box center [364, 312] width 71 height 24
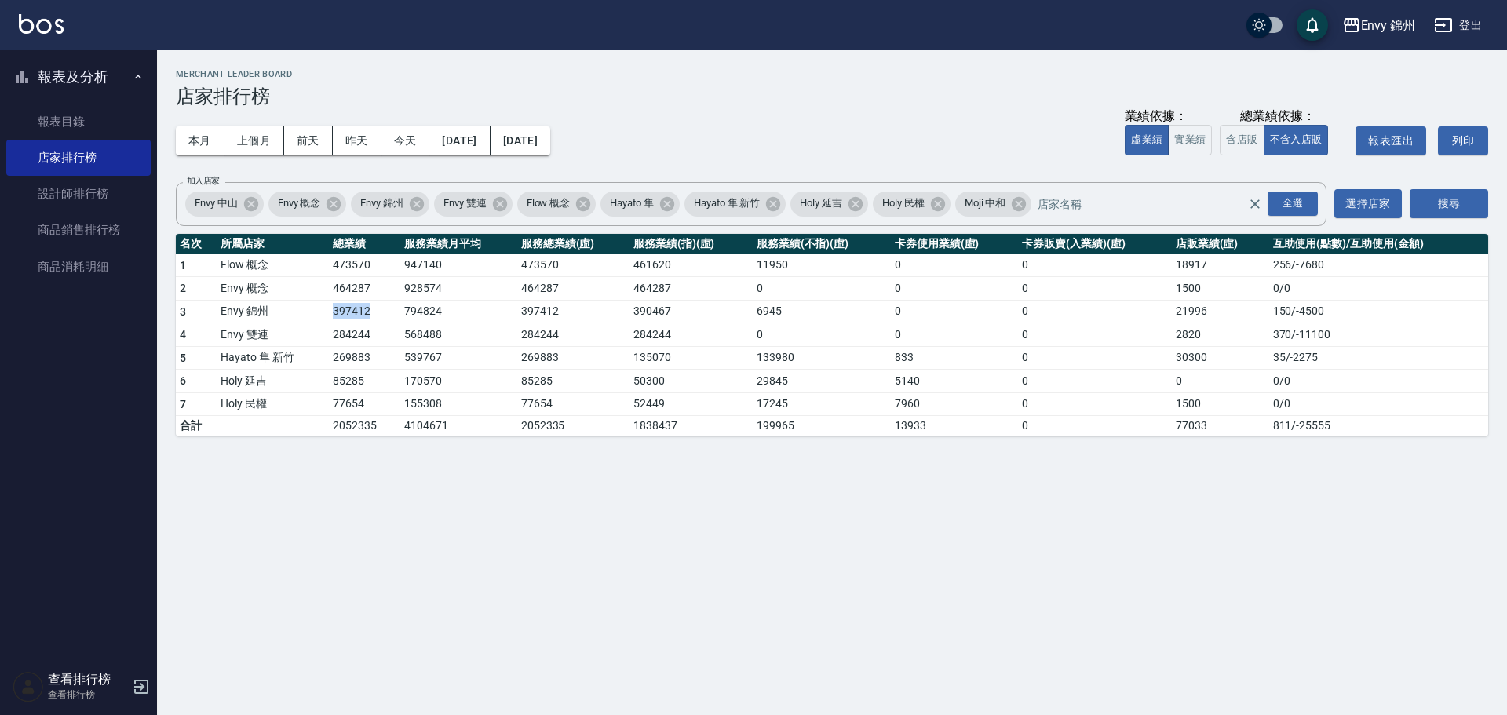
drag, startPoint x: 334, startPoint y: 318, endPoint x: 382, endPoint y: 323, distance: 48.1
click at [382, 323] on tr "3 Envy 錦州 397412 794824 397412 390467 6945 0 0 21996 150 / -4500" at bounding box center [832, 312] width 1312 height 24
drag, startPoint x: 343, startPoint y: 332, endPoint x: 356, endPoint y: 337, distance: 13.7
click at [356, 337] on td "284244" at bounding box center [364, 335] width 71 height 24
click at [365, 360] on td "269883" at bounding box center [364, 358] width 71 height 24
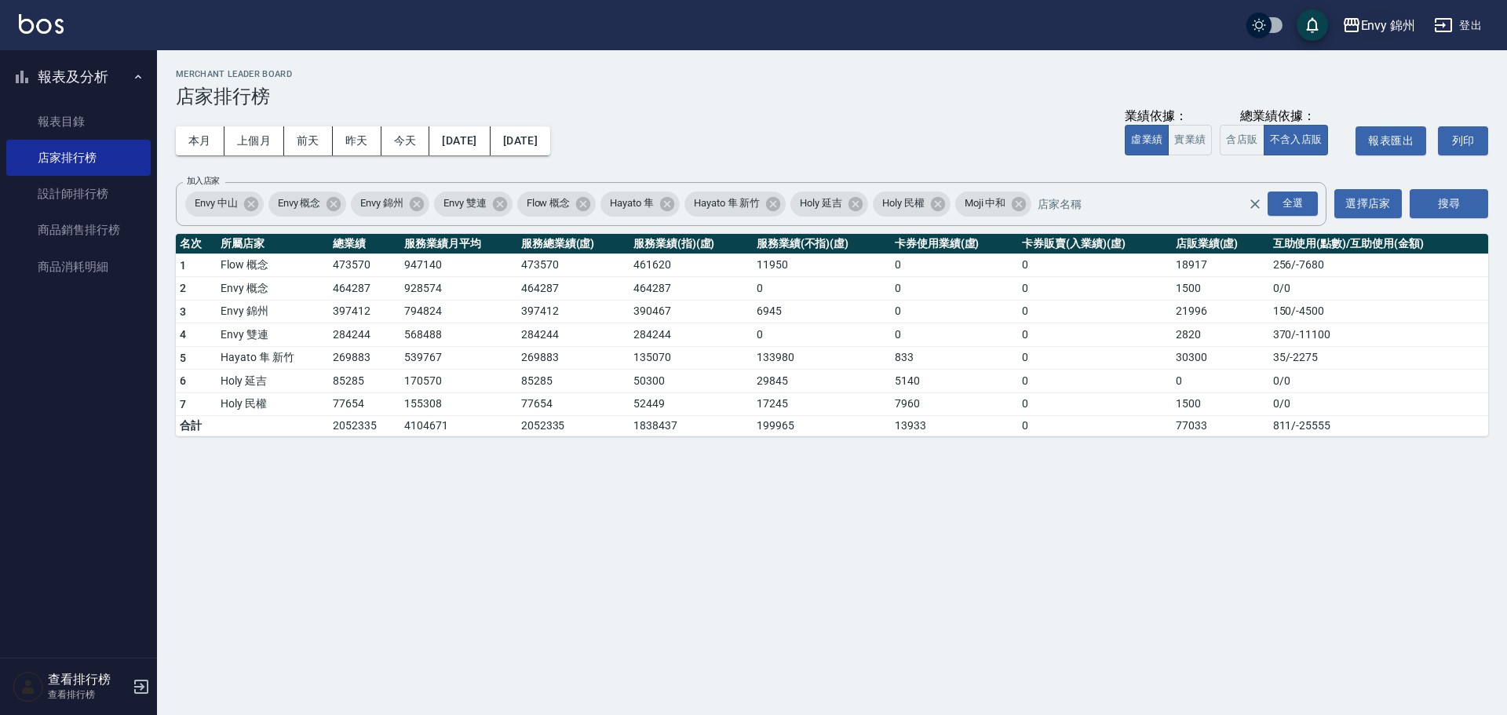
click at [1370, 34] on div "Envy 錦州" at bounding box center [1388, 26] width 55 height 20
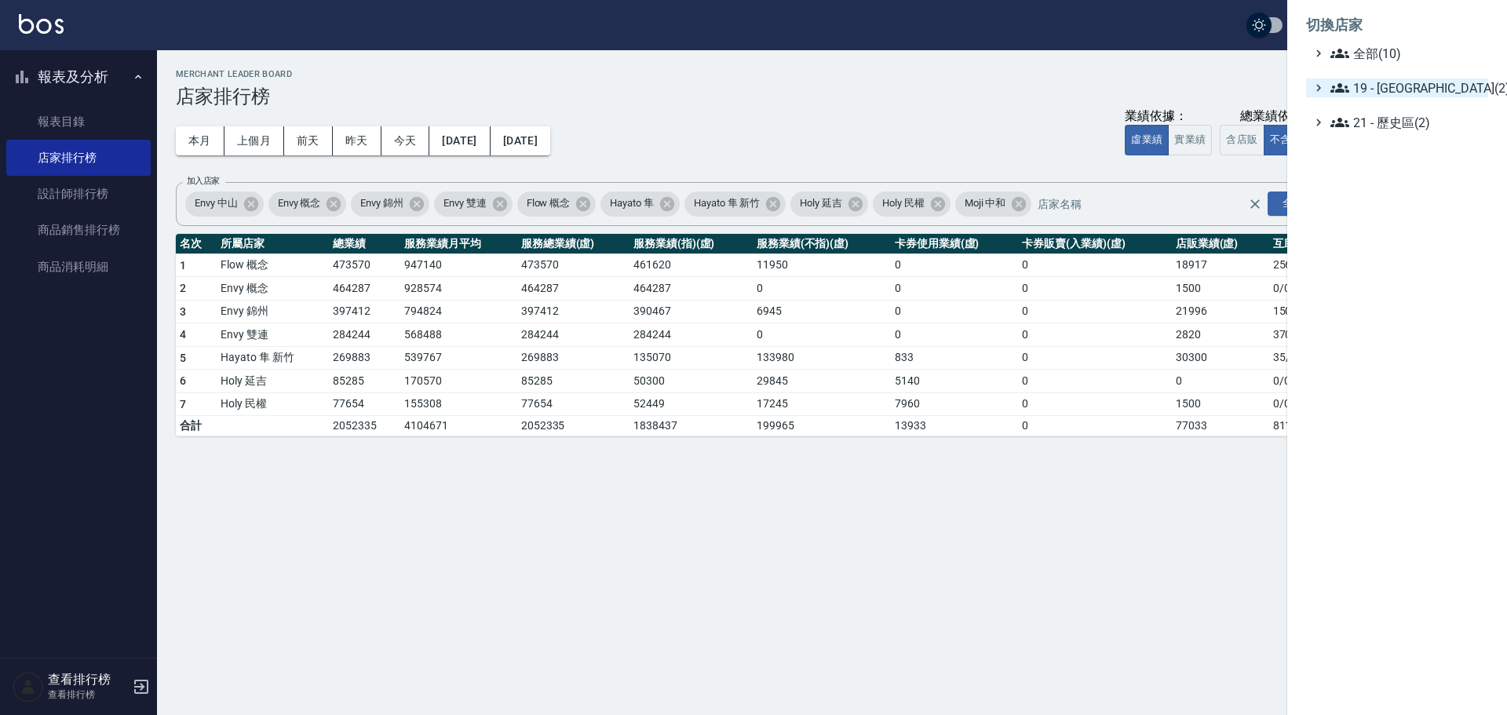
click at [1402, 85] on span "19 - 新城區(2)" at bounding box center [1405, 87] width 151 height 19
click at [1400, 133] on span "19.02 - ENVY(5)" at bounding box center [1414, 133] width 136 height 19
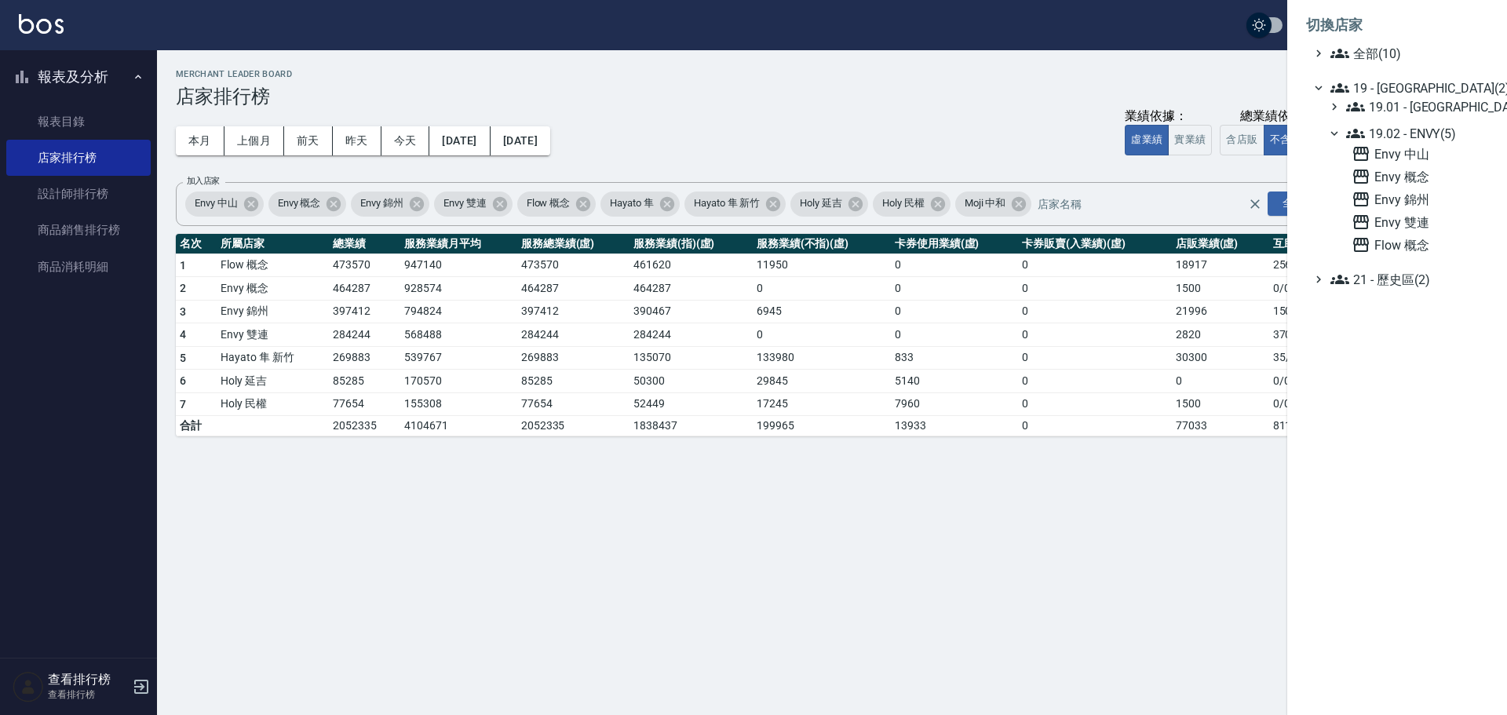
click at [1398, 85] on span "19 - 新城區(2)" at bounding box center [1405, 87] width 151 height 19
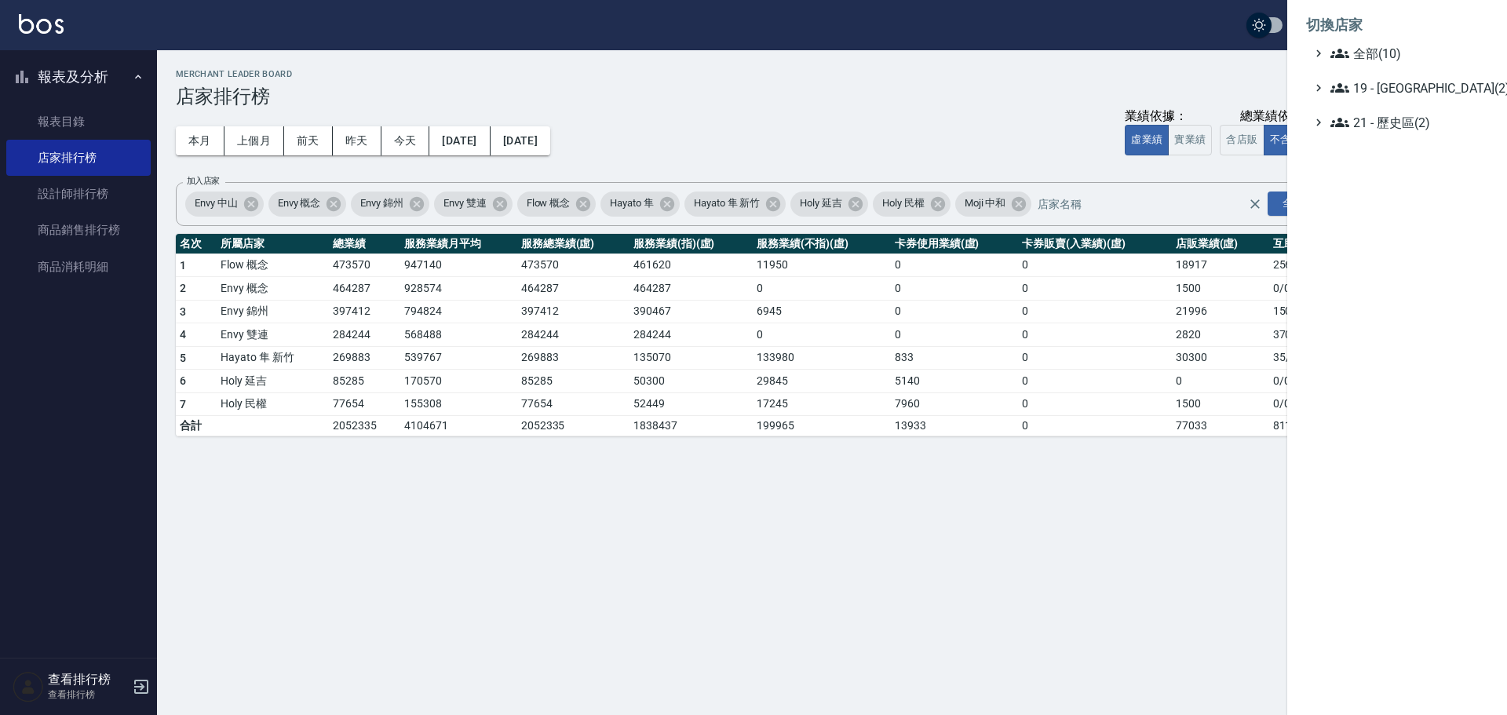
click at [1397, 81] on span "19 - 新城區(2)" at bounding box center [1405, 87] width 151 height 19
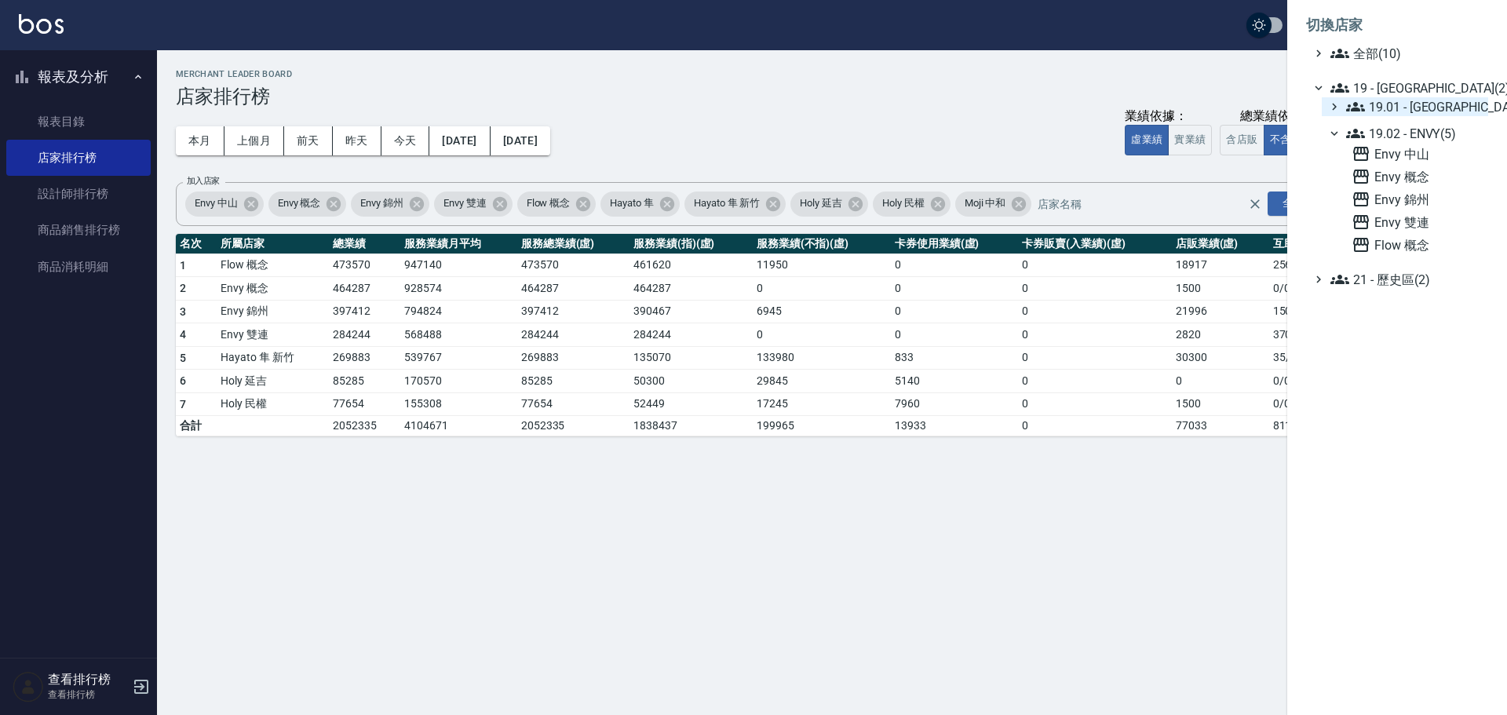
click at [1382, 111] on span "19.01 - 新城區 (3)" at bounding box center [1414, 106] width 136 height 19
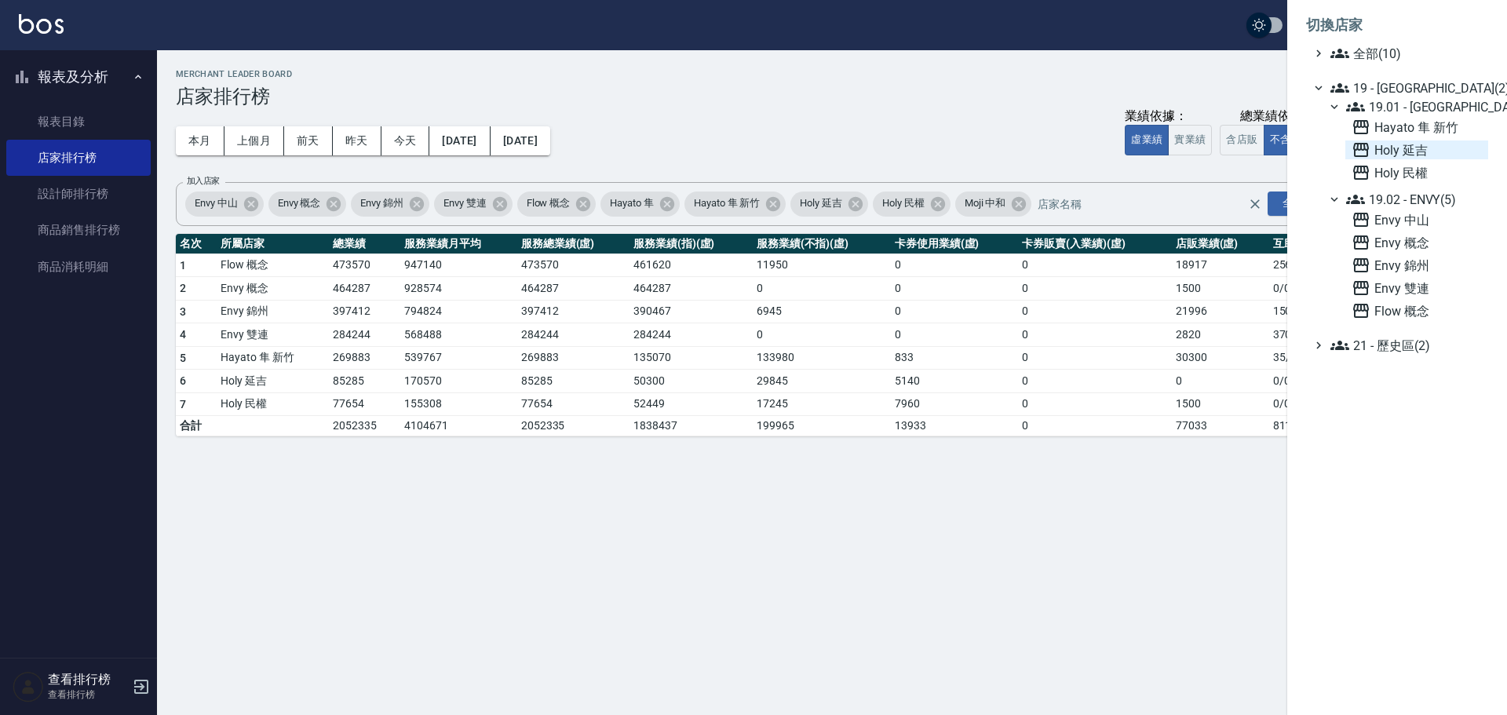
click at [1403, 153] on span "Holy 延吉" at bounding box center [1416, 149] width 130 height 19
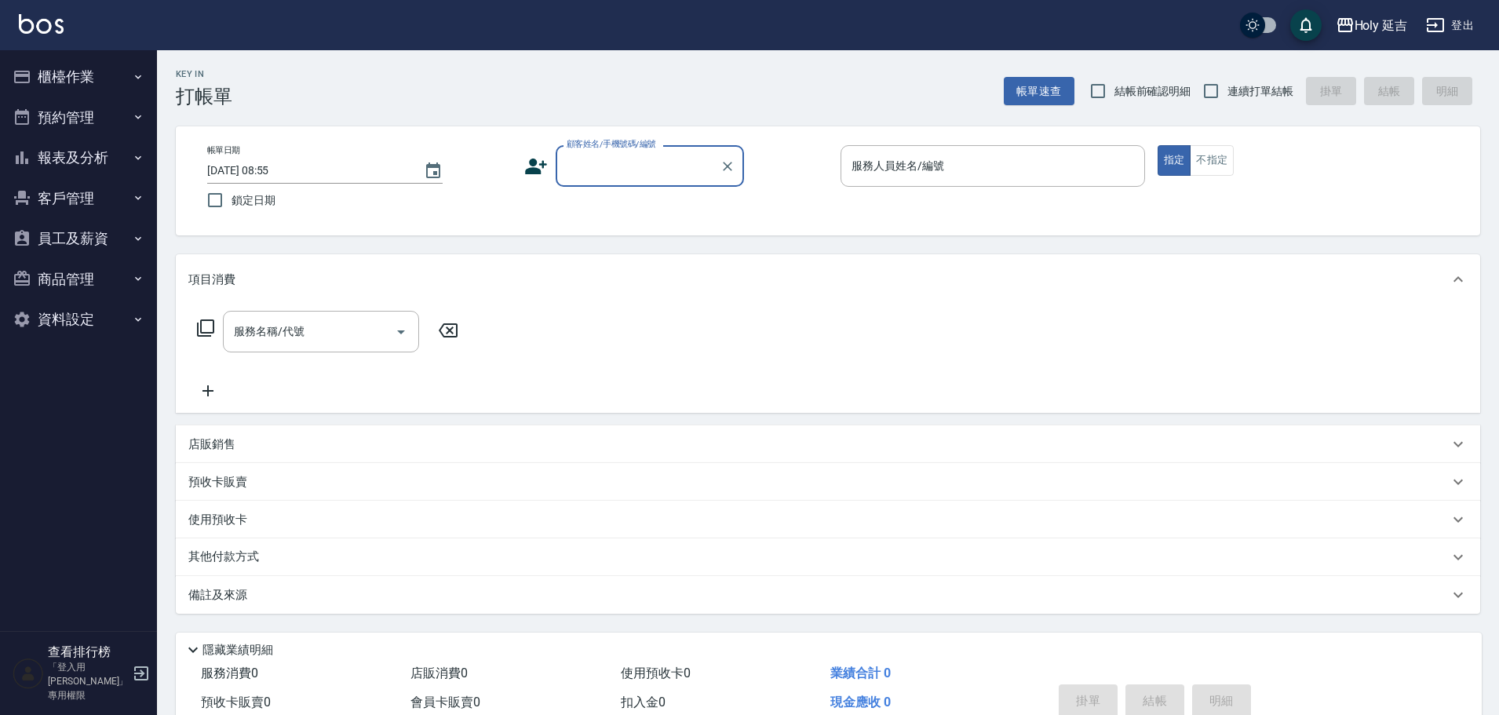
click at [78, 149] on button "報表及分析" at bounding box center [78, 157] width 144 height 41
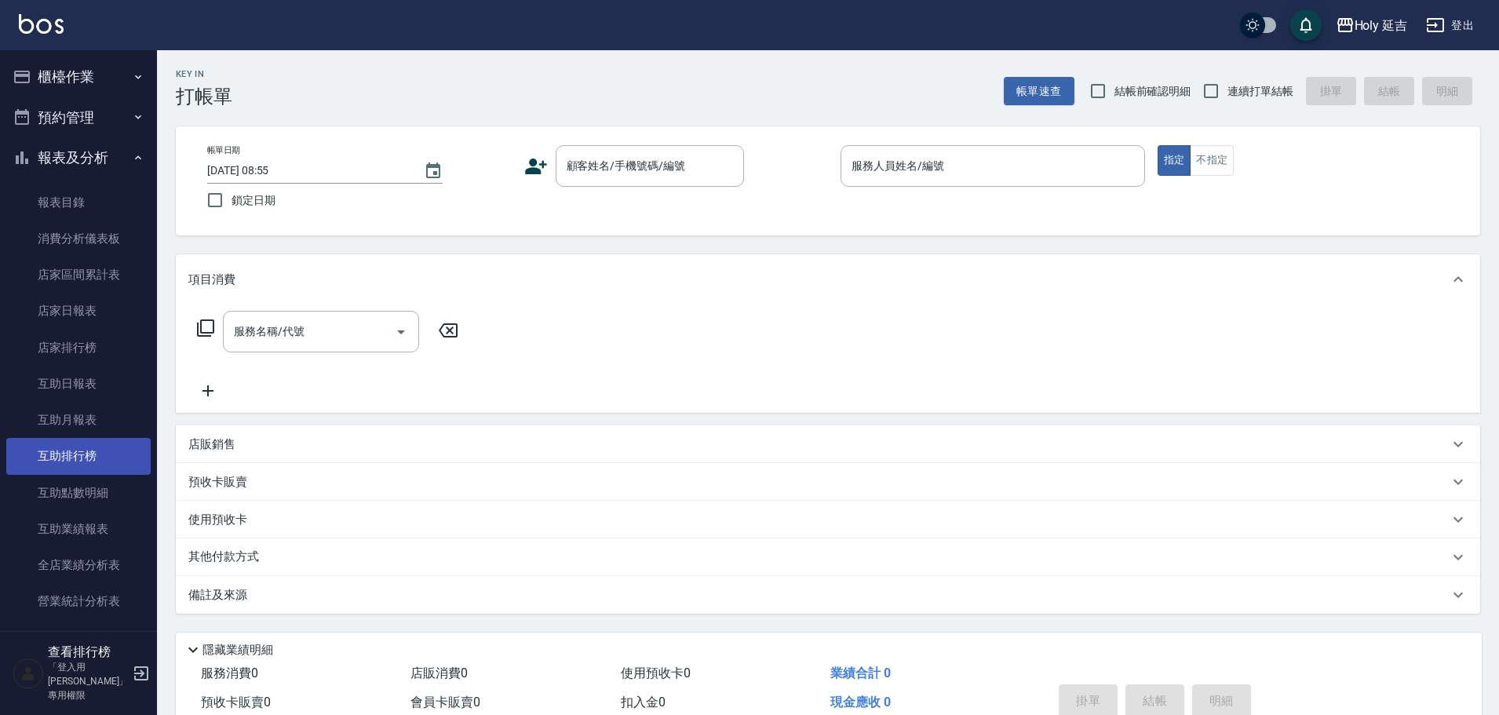
click at [75, 460] on link "互助排行榜" at bounding box center [78, 456] width 144 height 36
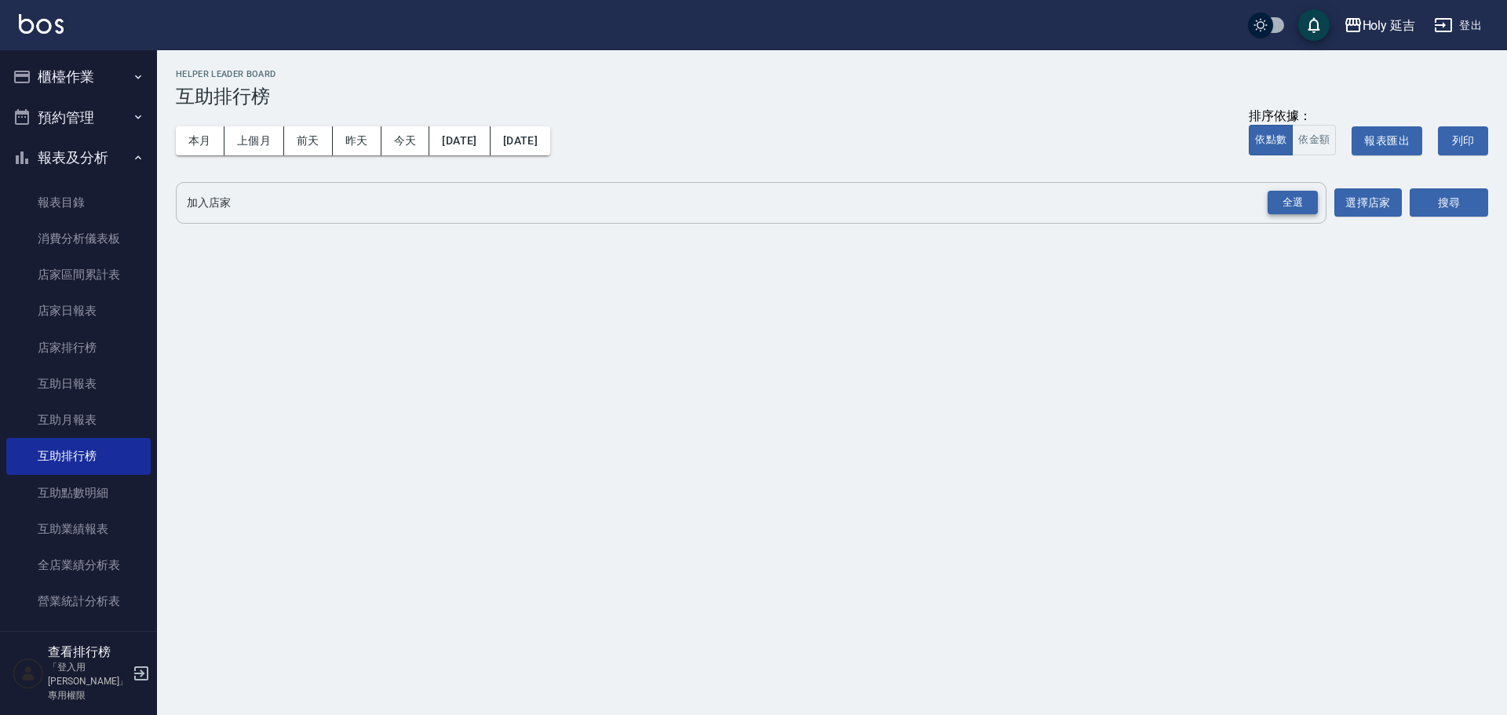
click at [1281, 200] on div "全選" at bounding box center [1292, 203] width 50 height 24
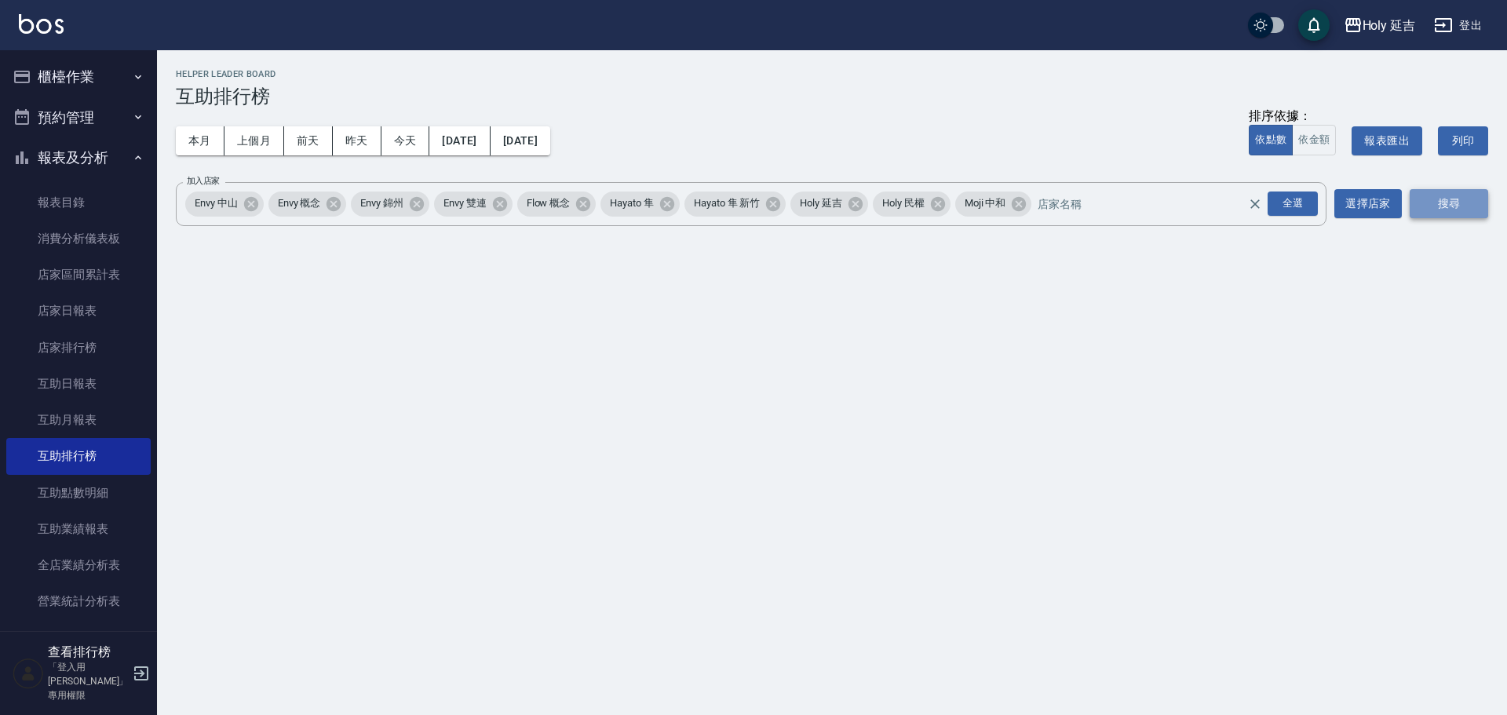
click at [1435, 204] on button "搜尋" at bounding box center [1449, 203] width 78 height 29
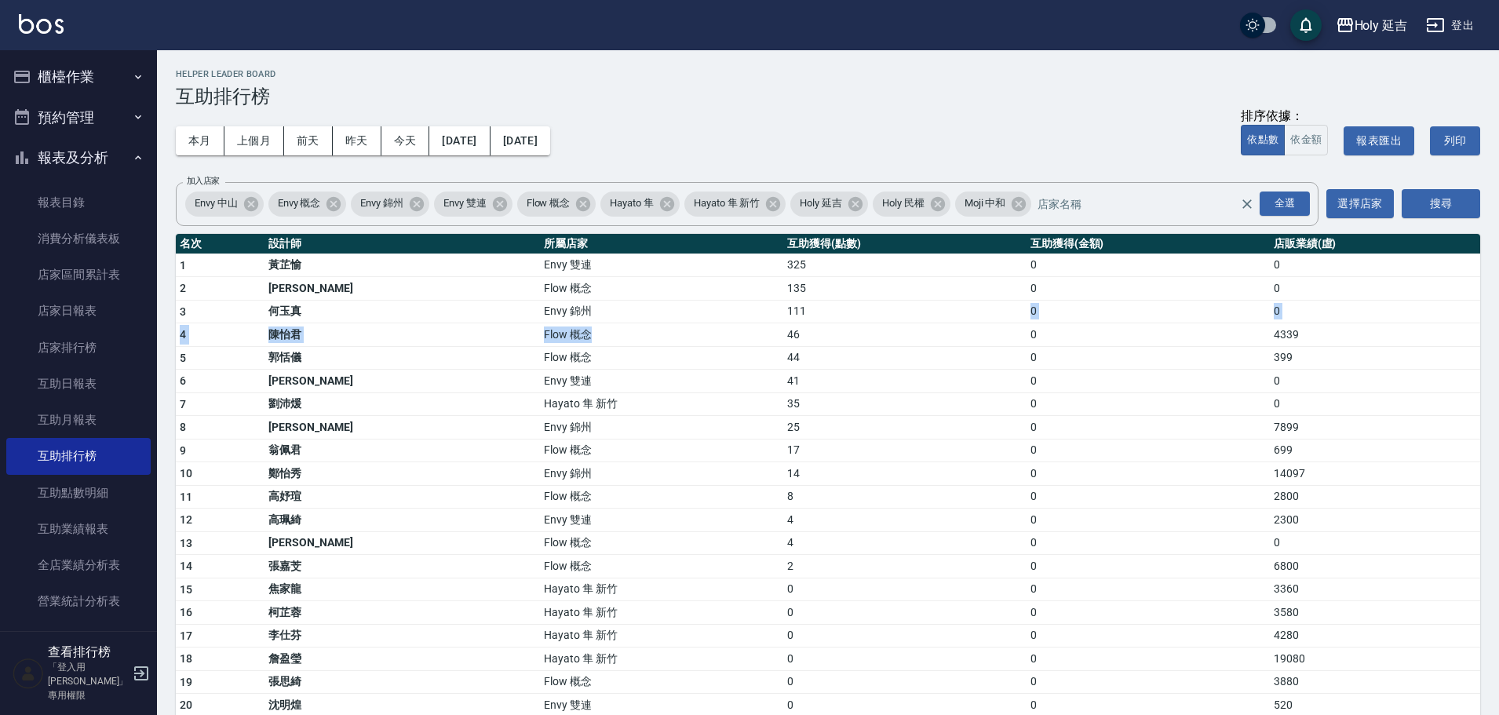
drag, startPoint x: 661, startPoint y: 324, endPoint x: 682, endPoint y: 322, distance: 21.3
click at [719, 317] on tbody "1 [PERSON_NAME] 雙連 325 0 0 2 [PERSON_NAME] Flow 概念 135 0 0 3 [PERSON_NAME] 錦州 1…" at bounding box center [828, 518] width 1304 height 530
drag, startPoint x: 688, startPoint y: 319, endPoint x: 718, endPoint y: 319, distance: 30.6
click at [718, 319] on tr "3 [PERSON_NAME]Envy 錦州 111 0 0" at bounding box center [828, 312] width 1304 height 24
drag, startPoint x: 275, startPoint y: 420, endPoint x: 730, endPoint y: 426, distance: 455.2
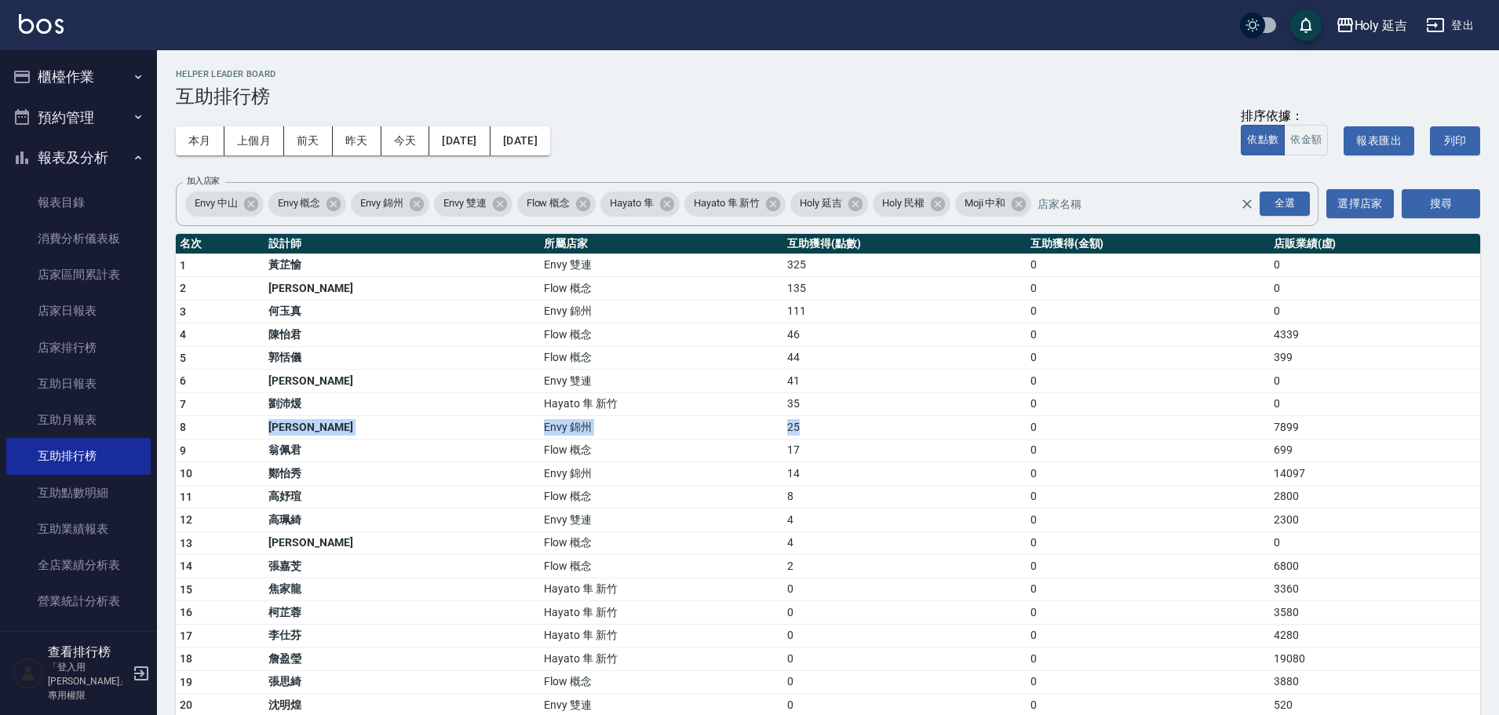
click at [730, 426] on tr "8 [PERSON_NAME] Envy 錦州 25 0 7899" at bounding box center [828, 428] width 1304 height 24
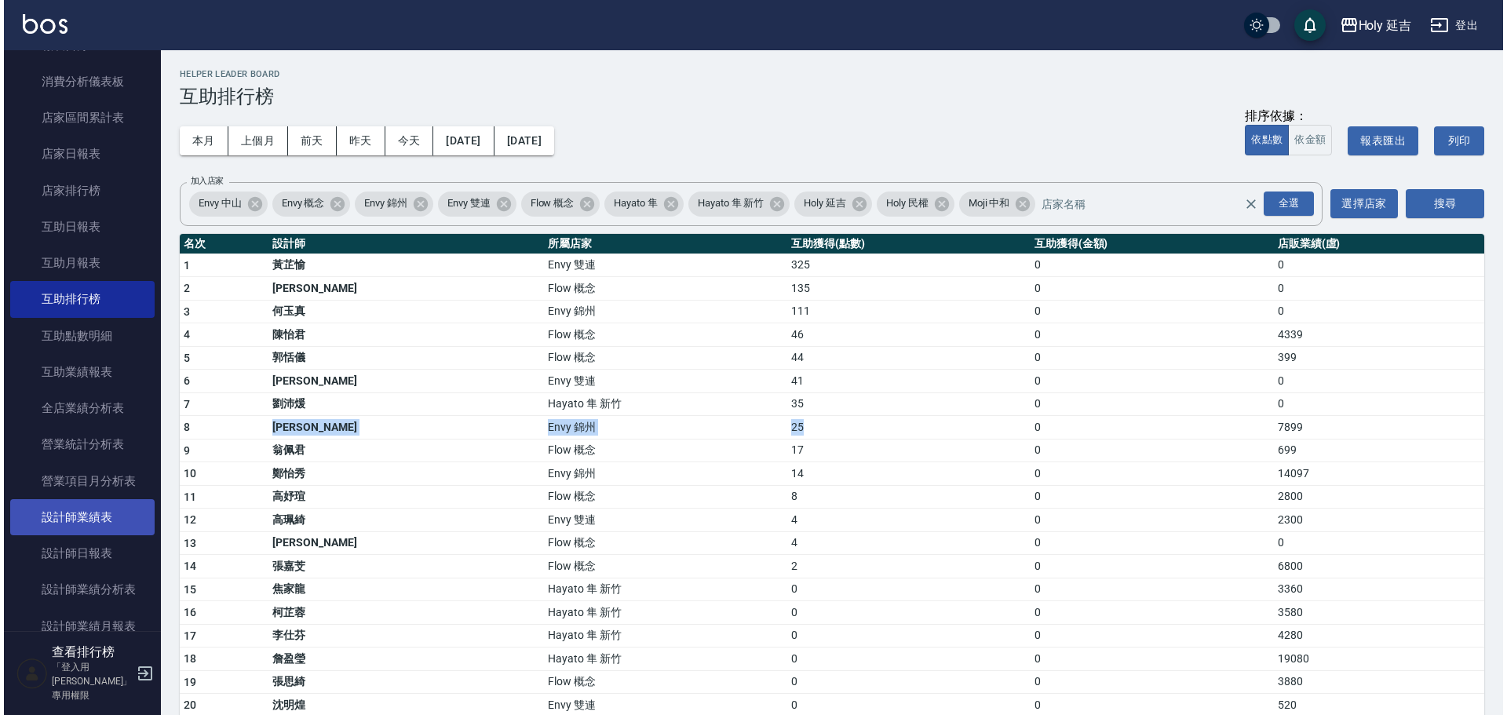
scroll to position [235, 0]
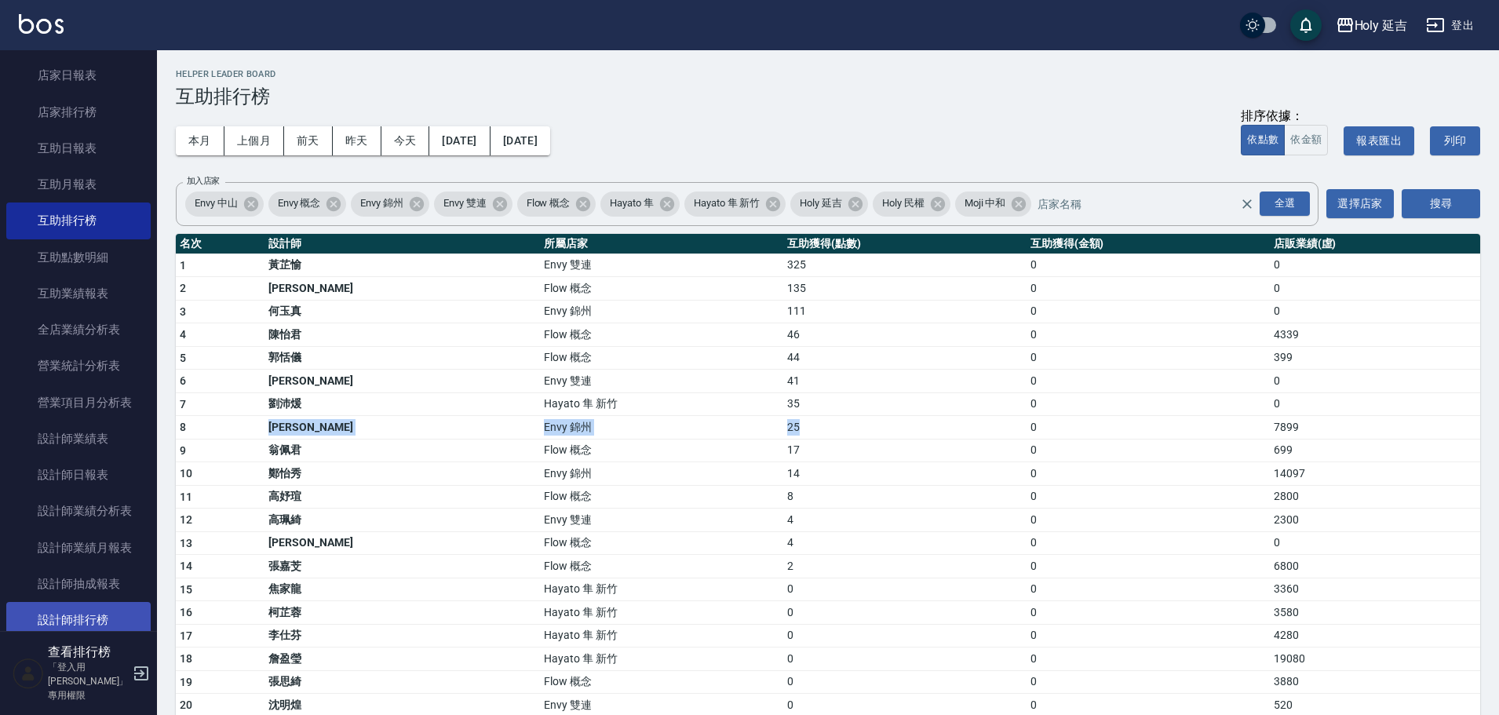
click at [112, 612] on link "設計師排行榜" at bounding box center [78, 620] width 144 height 36
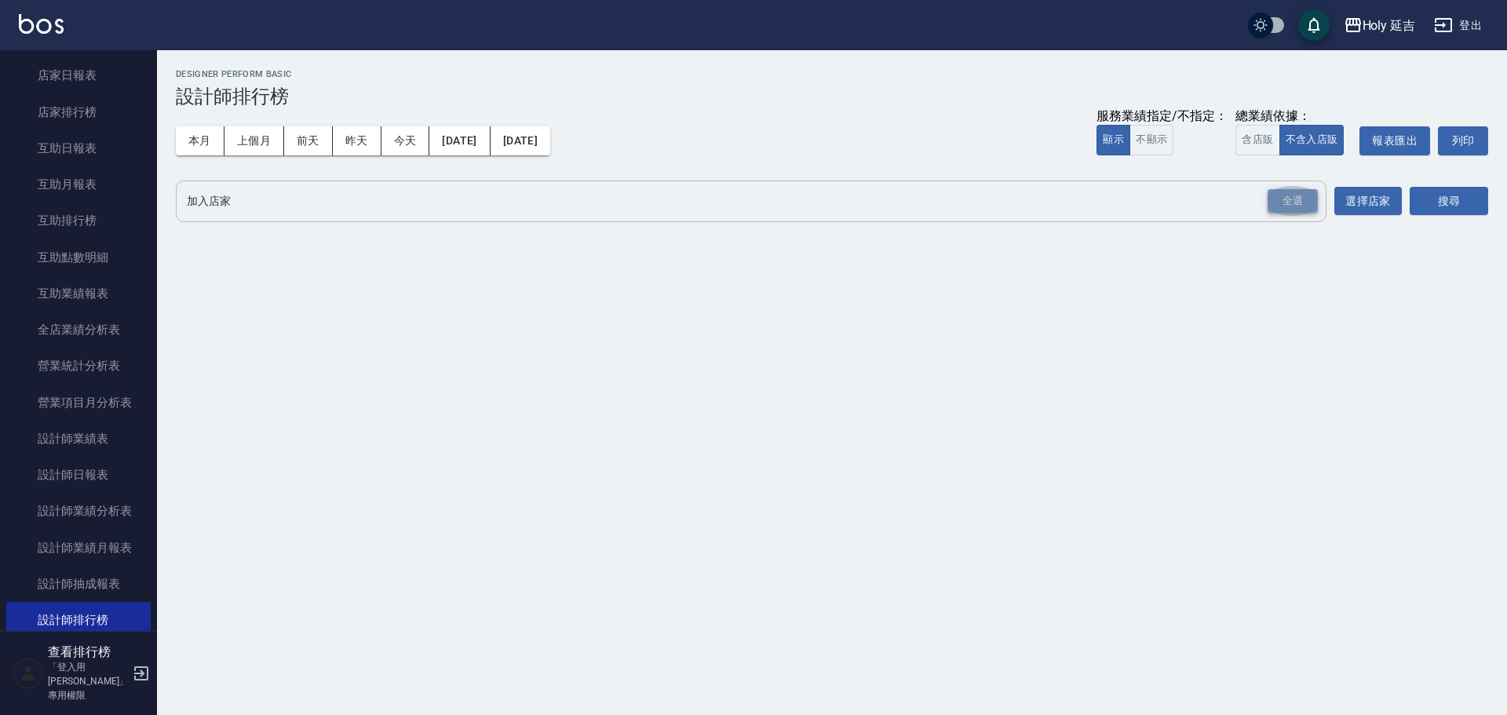
click at [1304, 199] on div "全選" at bounding box center [1292, 201] width 50 height 24
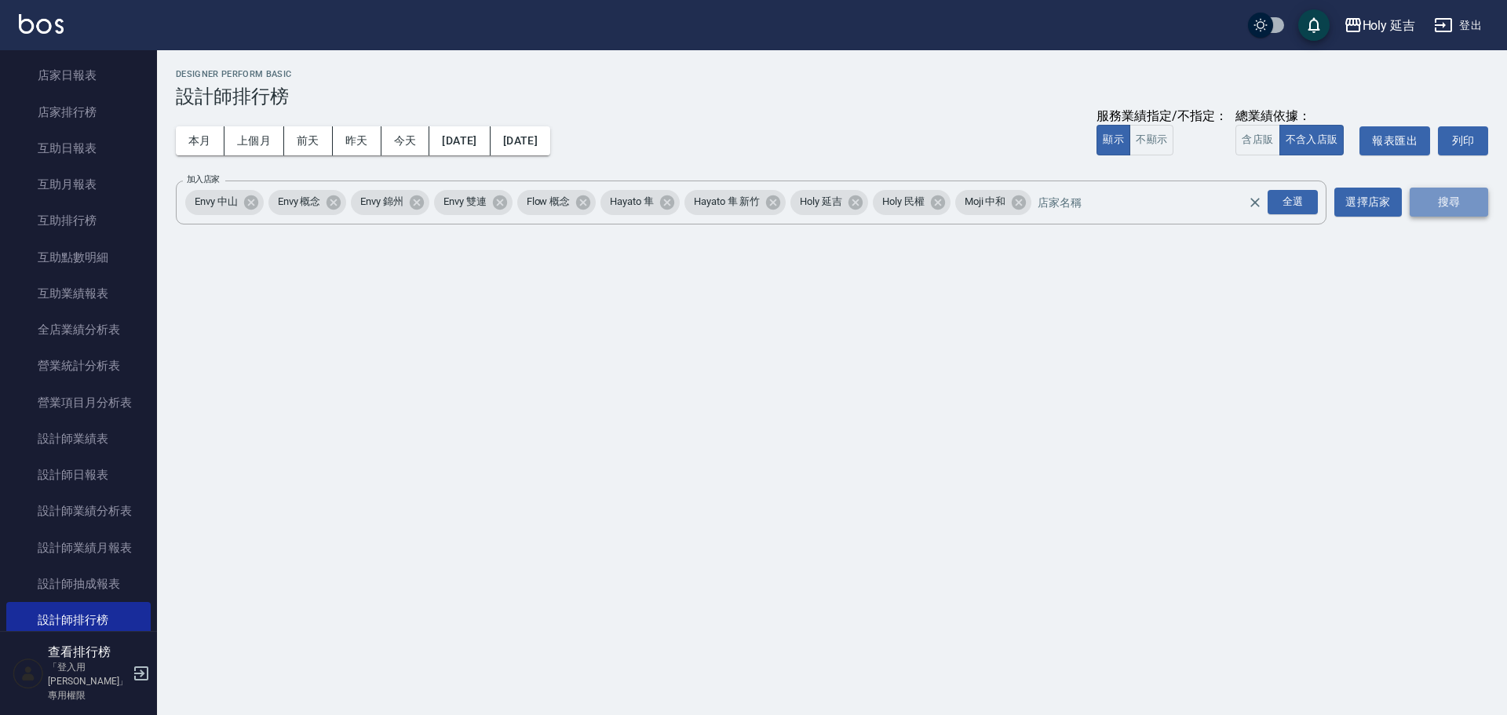
click at [1435, 212] on button "搜尋" at bounding box center [1449, 202] width 78 height 29
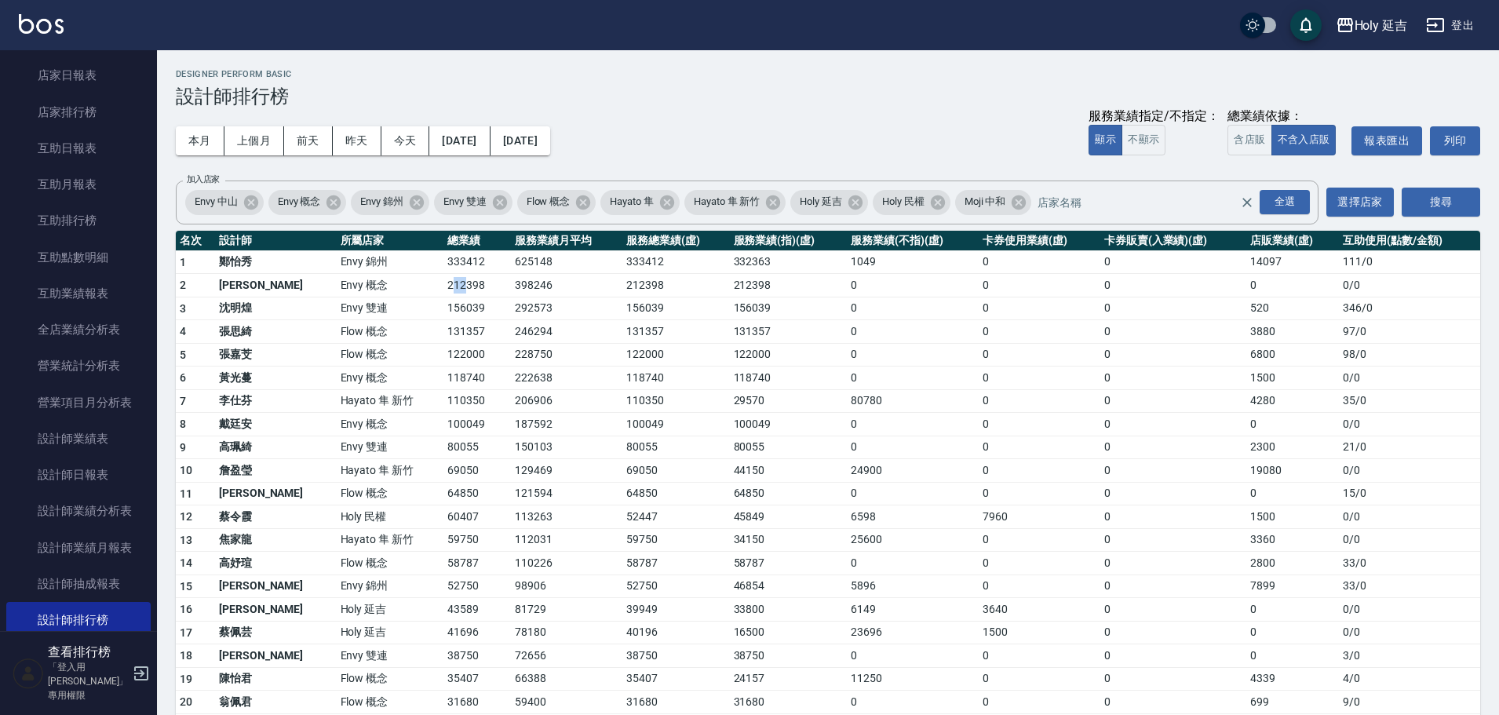
drag, startPoint x: 403, startPoint y: 283, endPoint x: 413, endPoint y: 290, distance: 12.4
click at [443, 290] on td "212398" at bounding box center [476, 286] width 67 height 24
click at [550, 143] on button "[DATE]" at bounding box center [521, 140] width 60 height 29
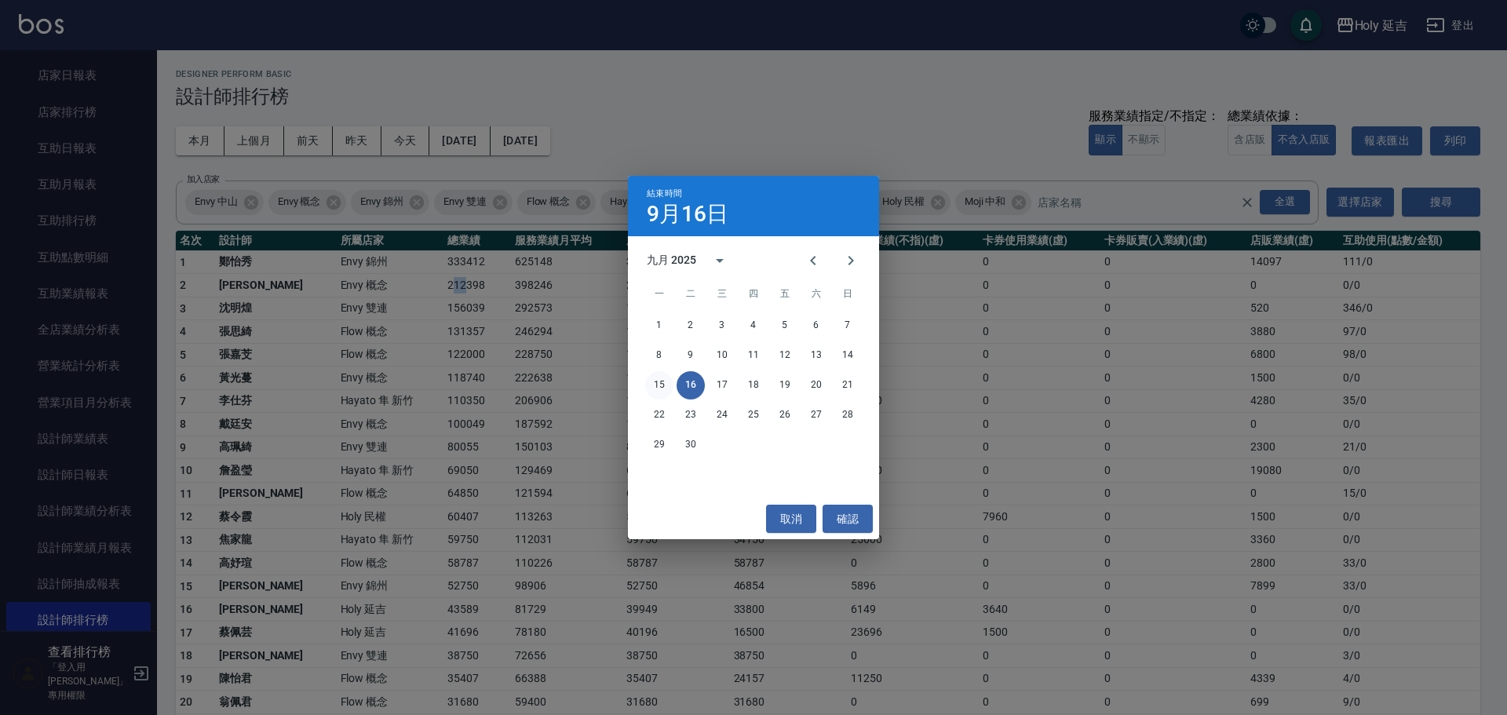
click at [658, 382] on button "15" at bounding box center [659, 385] width 28 height 28
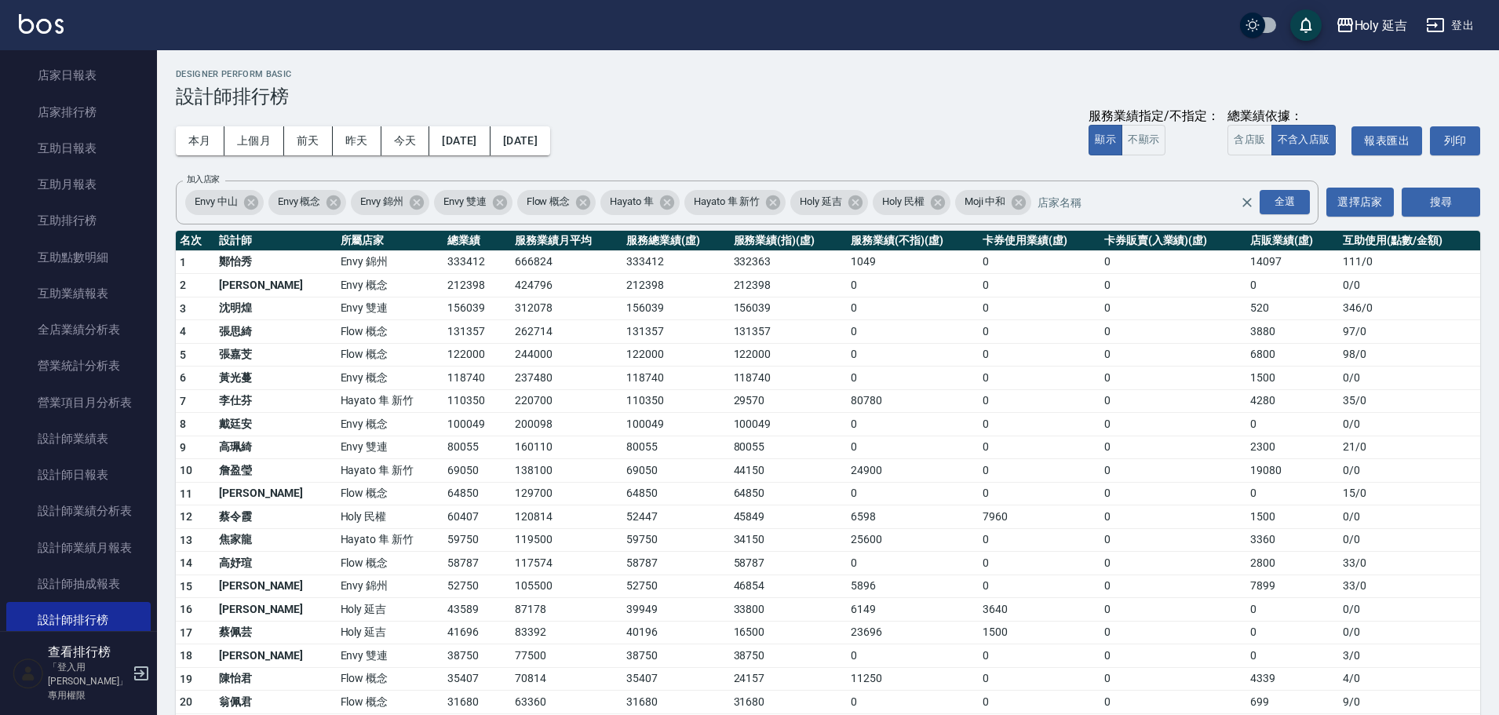
click at [557, 425] on td "200098" at bounding box center [566, 425] width 111 height 24
click at [1464, 29] on button "登出" at bounding box center [1450, 25] width 60 height 29
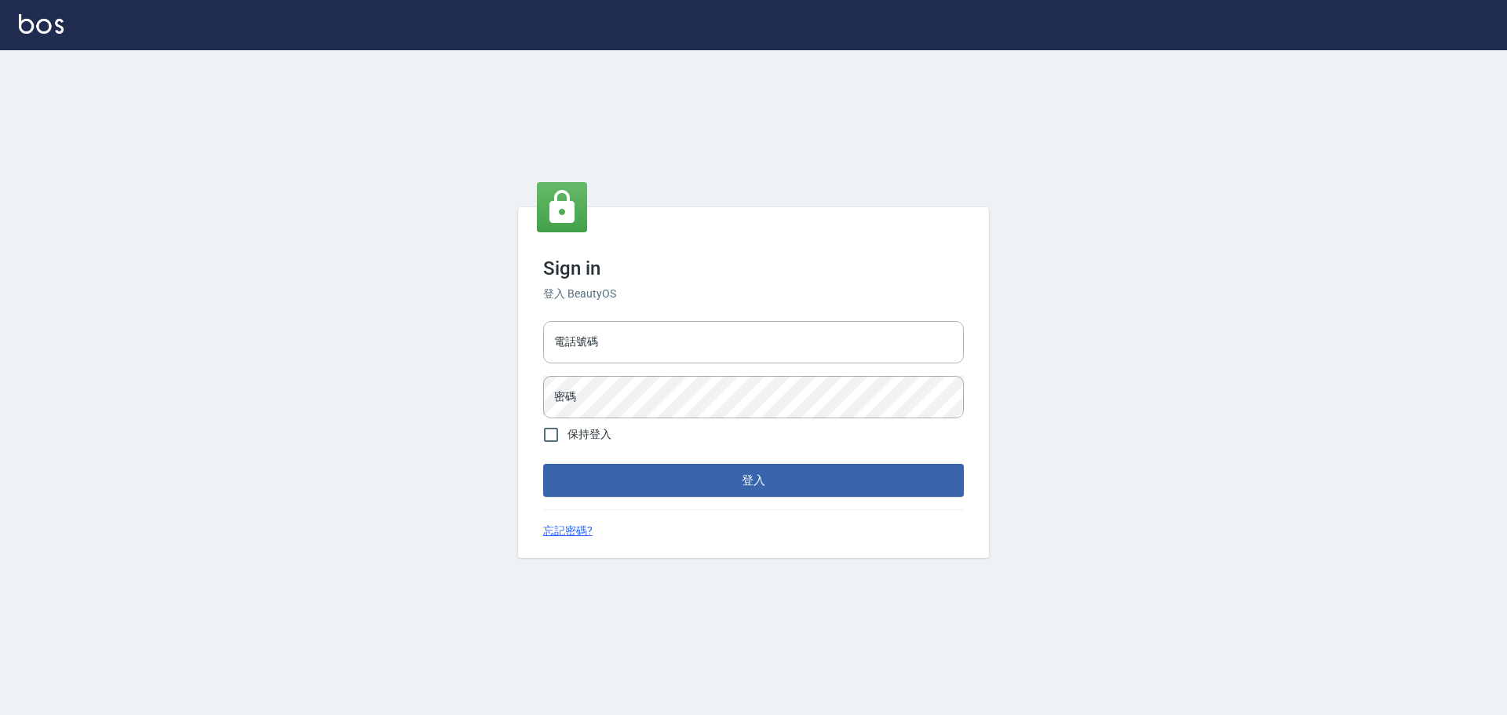
type input "9990001234567"
click at [732, 359] on input "9990001234567" at bounding box center [753, 342] width 421 height 42
type input "25153595"
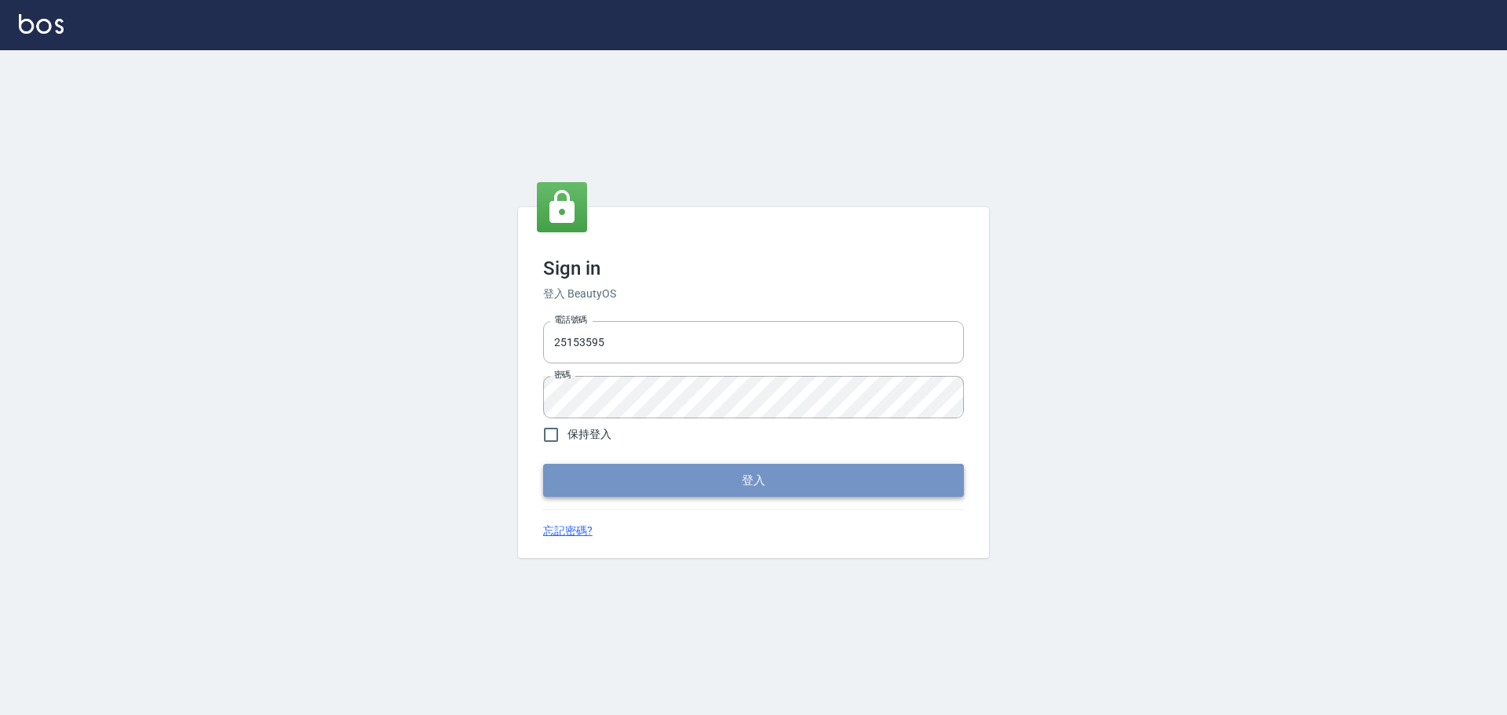
click at [762, 465] on button "登入" at bounding box center [753, 480] width 421 height 33
